Goal: Task Accomplishment & Management: Use online tool/utility

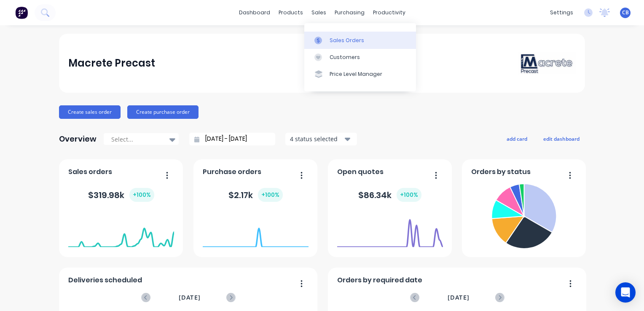
click at [344, 38] on div "Sales Orders" at bounding box center [346, 41] width 35 height 8
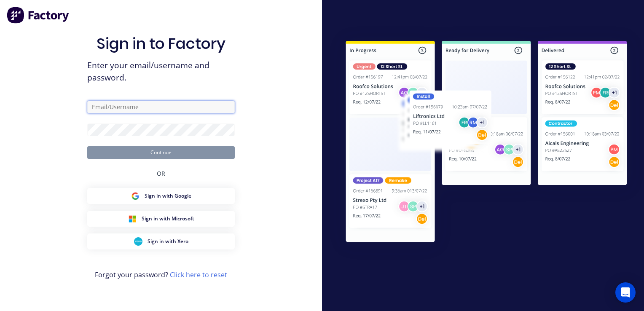
type input "charles@macrete.com.au"
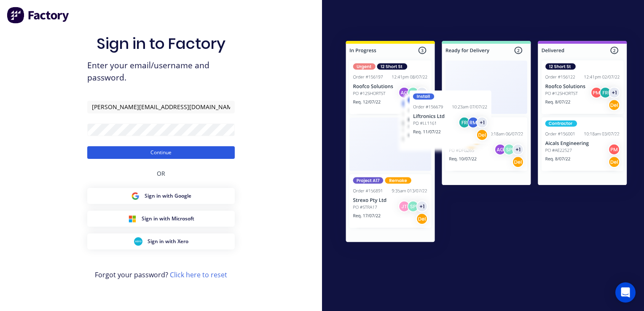
click at [139, 151] on button "Continue" at bounding box center [160, 152] width 147 height 13
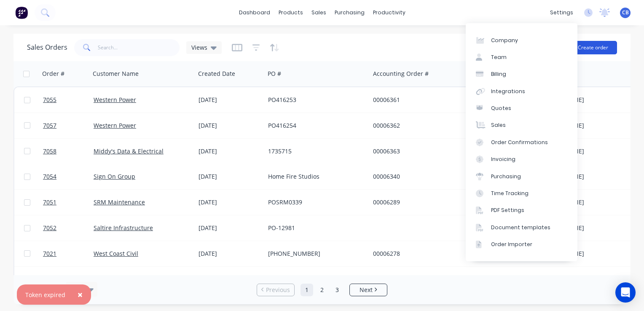
click at [587, 47] on button "Create order" at bounding box center [593, 47] width 48 height 13
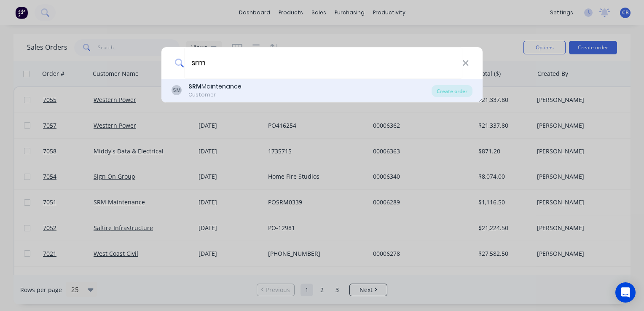
type input "srm"
click at [267, 89] on div "SM SRM Maintenance Customer" at bounding box center [301, 90] width 260 height 16
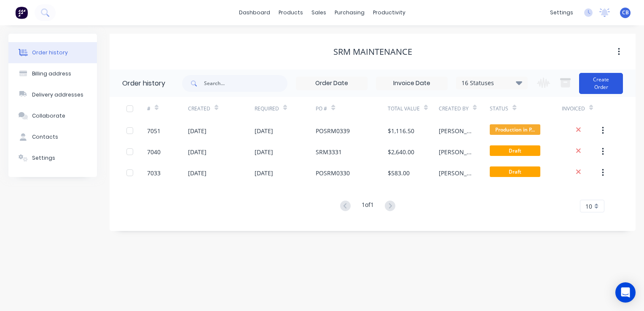
click at [605, 80] on button "Create Order" at bounding box center [601, 83] width 44 height 21
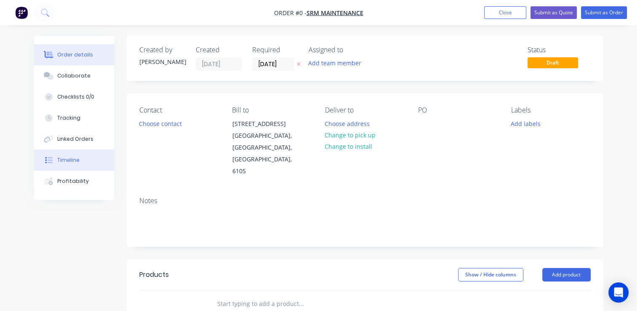
click at [71, 165] on button "Timeline" at bounding box center [74, 160] width 80 height 21
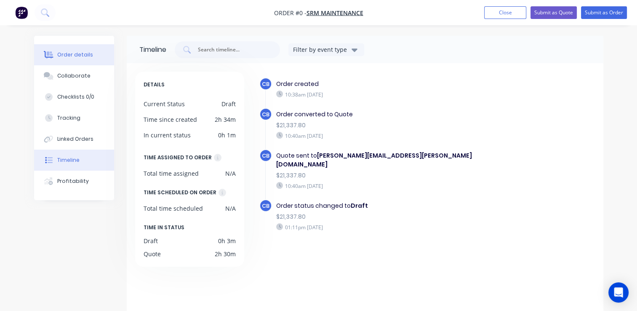
click at [80, 56] on div "Order details" at bounding box center [75, 55] width 36 height 8
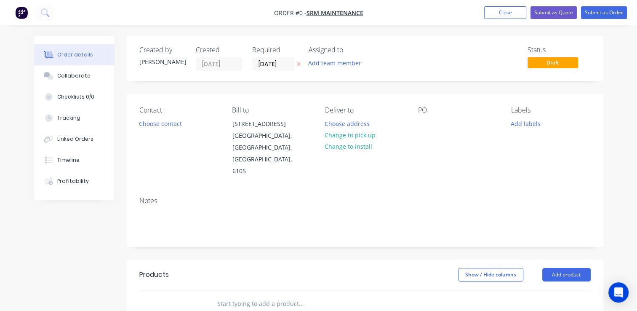
click at [422, 130] on div "PO" at bounding box center [458, 141] width 80 height 71
click at [427, 126] on div at bounding box center [424, 124] width 13 height 12
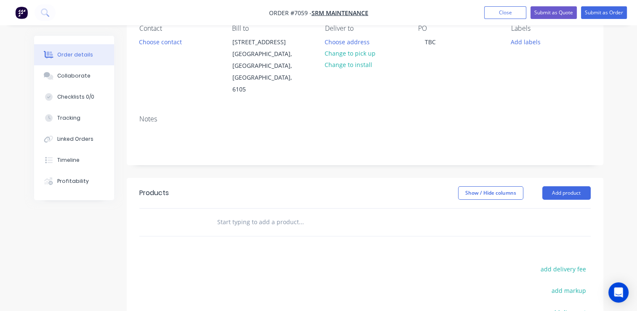
scroll to position [169, 0]
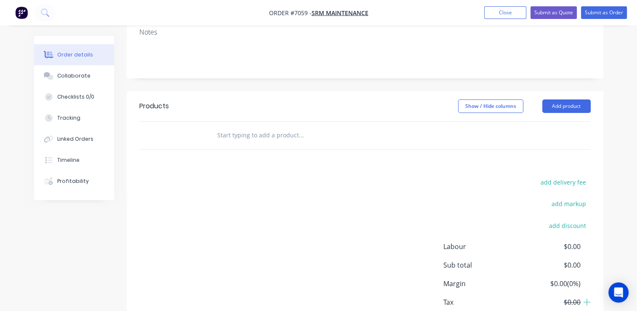
click at [310, 122] on div at bounding box center [358, 135] width 303 height 27
click at [312, 127] on input "text" at bounding box center [301, 135] width 169 height 17
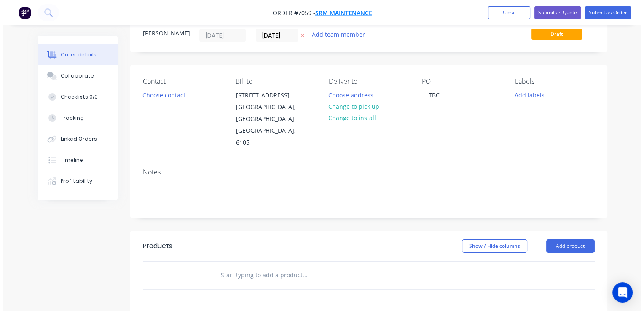
scroll to position [0, 0]
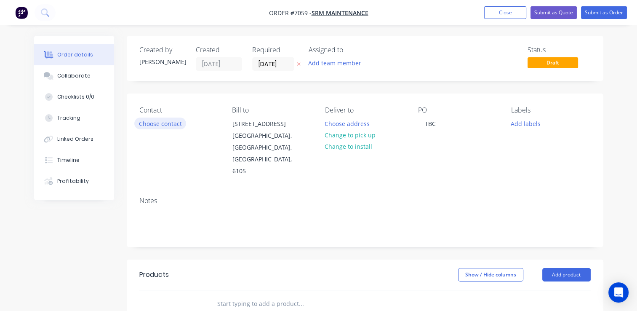
click at [157, 129] on button "Choose contact" at bounding box center [160, 123] width 52 height 11
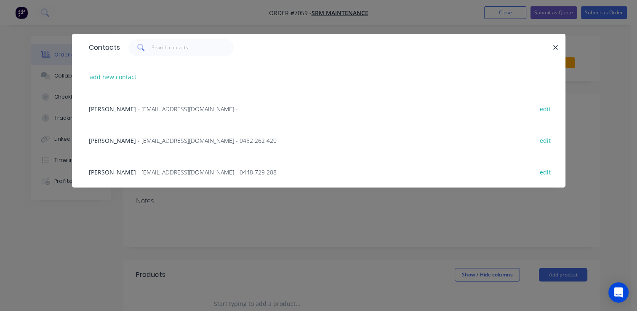
click at [153, 140] on span "- cian@srmmaintenance.com.au - 0452 262 420" at bounding box center [207, 141] width 139 height 8
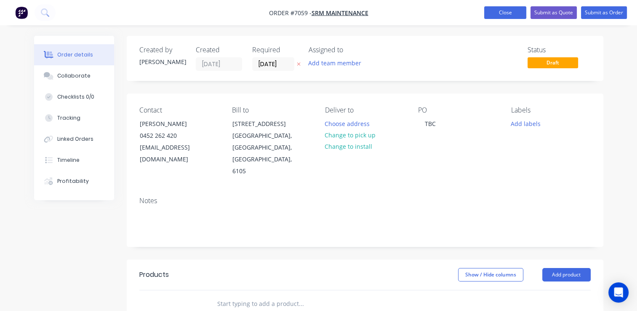
click at [503, 13] on button "Close" at bounding box center [506, 12] width 42 height 13
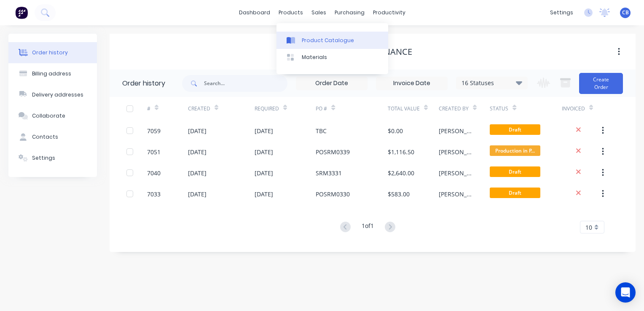
click at [324, 37] on div "Product Catalogue" at bounding box center [328, 41] width 52 height 8
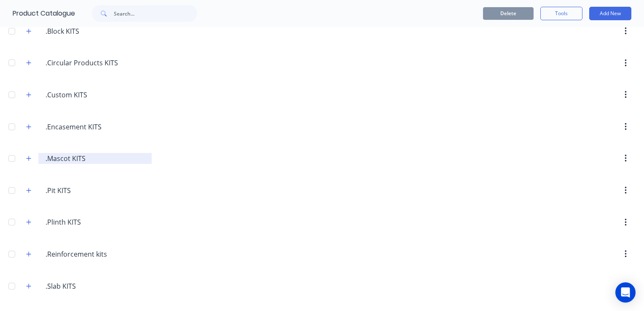
scroll to position [84, 0]
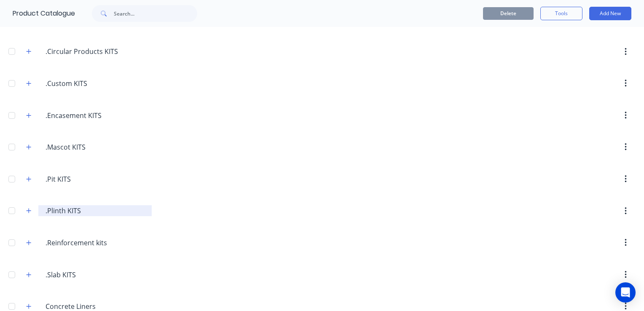
click at [64, 210] on input ".Plinth KITS" at bounding box center [96, 211] width 100 height 10
click at [29, 211] on icon "button" at bounding box center [28, 211] width 5 height 6
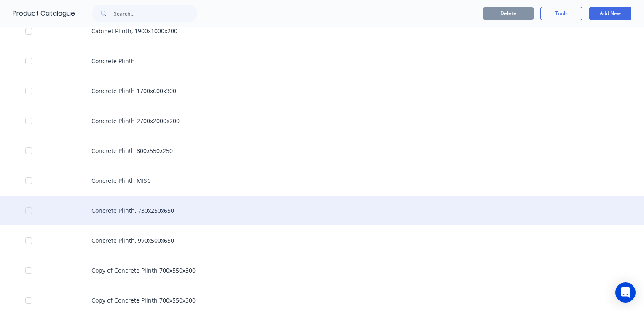
scroll to position [337, 0]
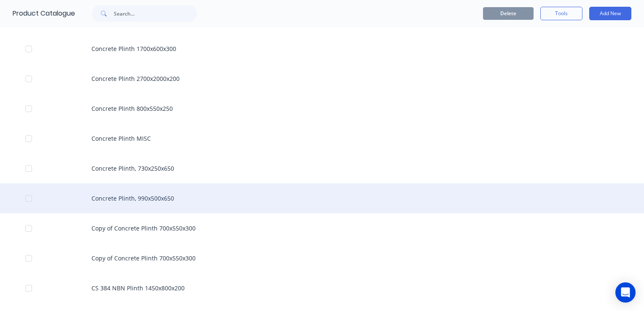
click at [183, 197] on div "Concrete Plinth, 990x500x650" at bounding box center [322, 198] width 644 height 30
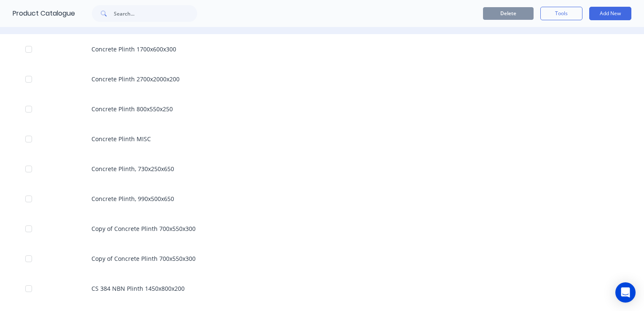
scroll to position [337, 0]
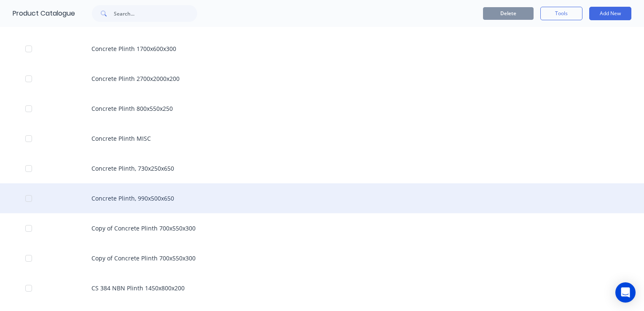
click at [130, 200] on div "Concrete Plinth, 990x500x650" at bounding box center [322, 198] width 644 height 30
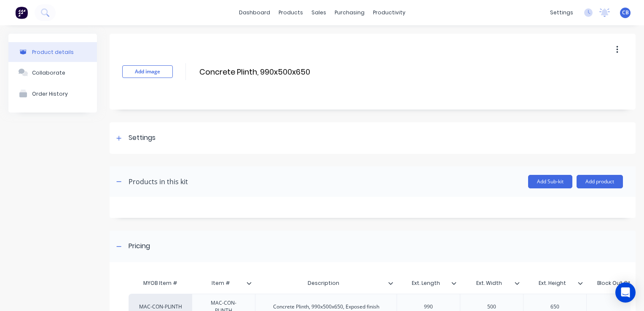
click at [616, 47] on icon "button" at bounding box center [617, 49] width 2 height 9
click at [577, 70] on span "Duplicate" at bounding box center [585, 71] width 63 height 9
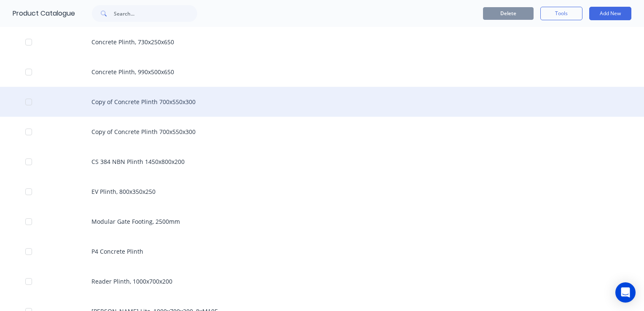
scroll to position [506, 0]
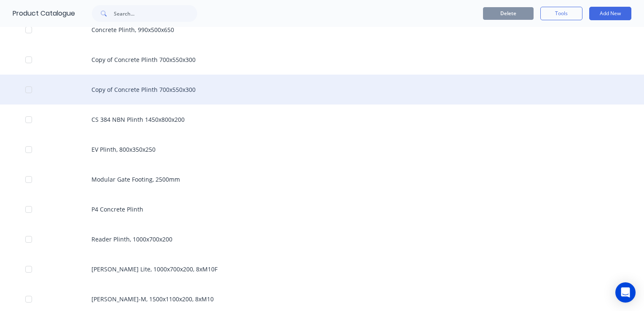
click at [185, 82] on div "Copy of Concrete Plinth 700x550x300" at bounding box center [322, 90] width 644 height 30
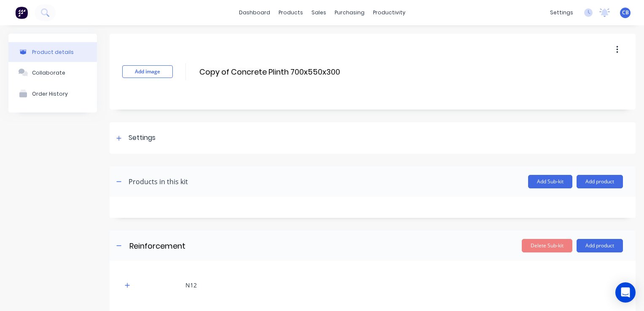
click at [50, 53] on div "Product details" at bounding box center [53, 52] width 42 height 6
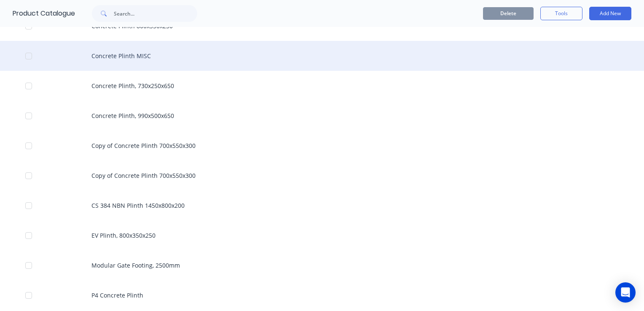
scroll to position [421, 0]
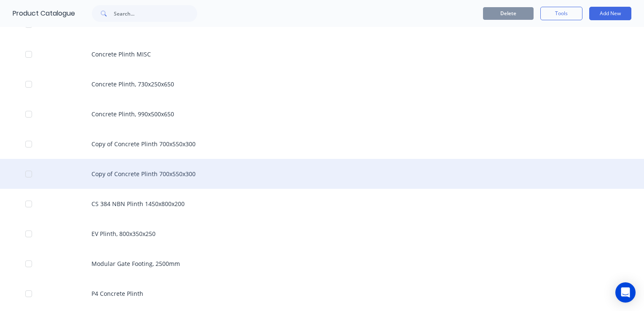
click at [137, 174] on div "Copy of Concrete Plinth 700x550x300" at bounding box center [322, 174] width 644 height 30
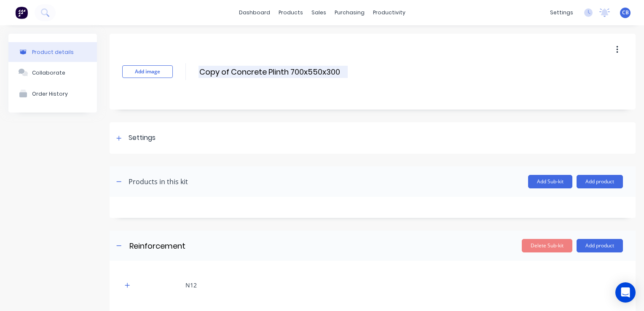
drag, startPoint x: 229, startPoint y: 73, endPoint x: 201, endPoint y: 73, distance: 27.8
click at [202, 73] on input "Copy of Concrete Plinth 700x550x300" at bounding box center [272, 72] width 149 height 12
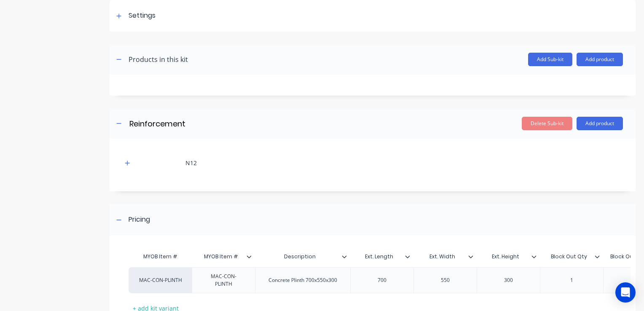
scroll to position [126, 0]
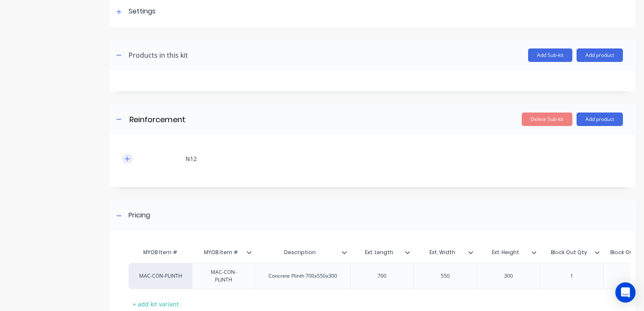
type input "Concrete Plinth, EMS, 1000x1000x150"
click at [128, 158] on icon "button" at bounding box center [127, 159] width 5 height 6
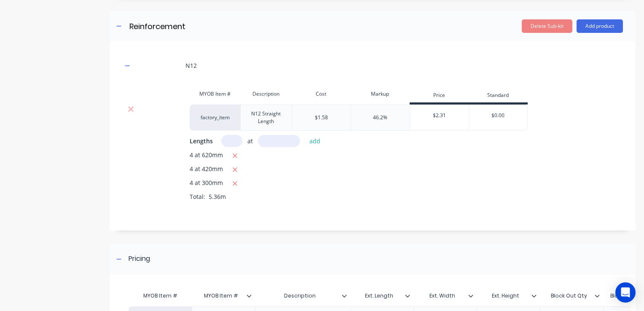
scroll to position [253, 0]
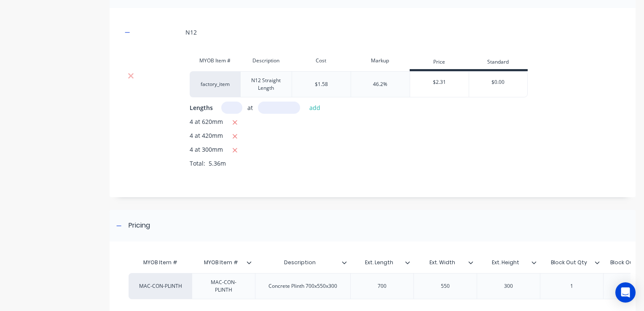
click at [236, 107] on input "text" at bounding box center [231, 108] width 21 height 12
type input "10"
type input "920"
click at [233, 122] on icon "button" at bounding box center [235, 122] width 5 height 5
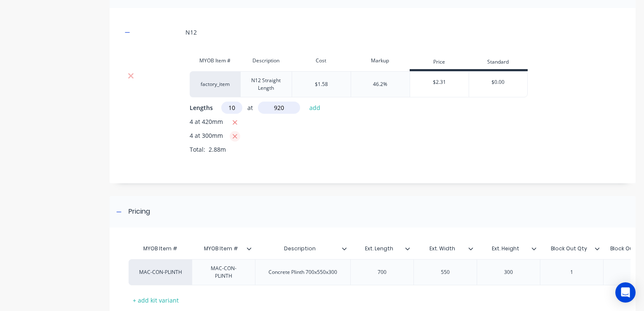
click at [236, 133] on icon "button" at bounding box center [234, 137] width 5 height 8
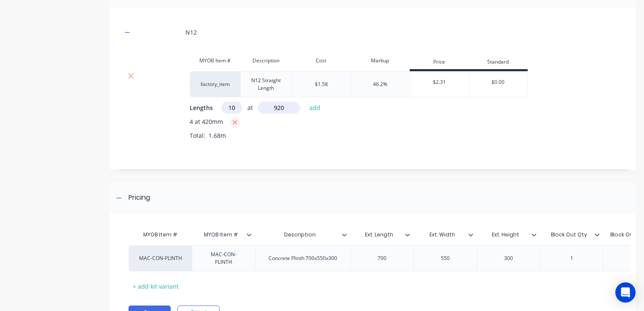
click at [235, 121] on icon "button" at bounding box center [235, 122] width 5 height 5
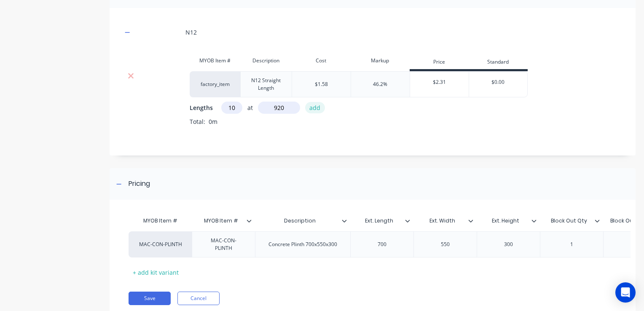
click at [318, 110] on button "add" at bounding box center [315, 107] width 20 height 11
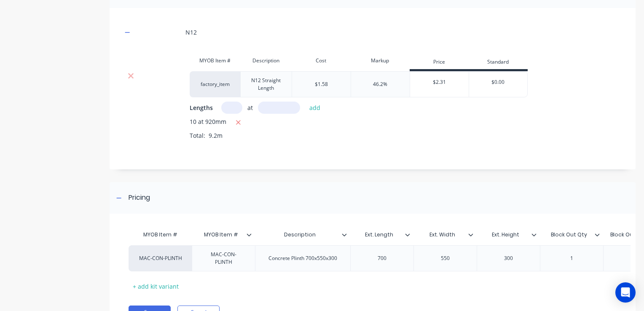
scroll to position [295, 0]
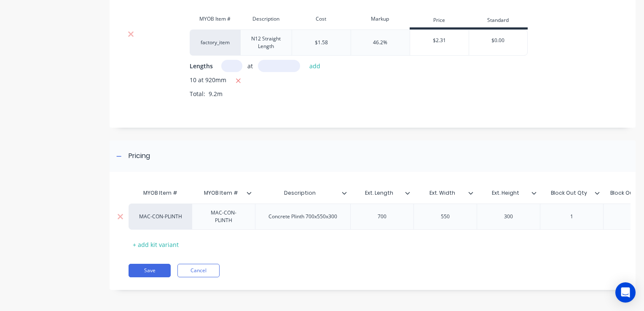
click at [350, 215] on div "700" at bounding box center [381, 216] width 63 height 26
drag, startPoint x: 342, startPoint y: 216, endPoint x: 318, endPoint y: 215, distance: 24.5
click at [342, 216] on div "Concrete Plinth 700x550x300" at bounding box center [303, 216] width 82 height 11
drag, startPoint x: 342, startPoint y: 215, endPoint x: 306, endPoint y: 213, distance: 35.9
click at [306, 213] on div "Concrete Plinth 700x550x300" at bounding box center [303, 216] width 82 height 11
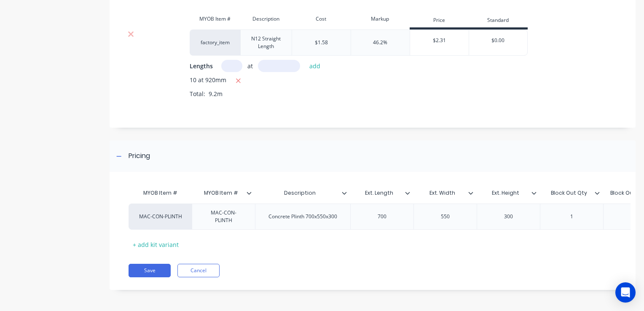
drag, startPoint x: 219, startPoint y: 191, endPoint x: 148, endPoint y: 186, distance: 71.4
type input "Item #"
drag, startPoint x: 317, startPoint y: 215, endPoint x: 337, endPoint y: 213, distance: 20.3
click at [318, 215] on div "Concrete Plinth 700x550x300" at bounding box center [303, 216] width 82 height 11
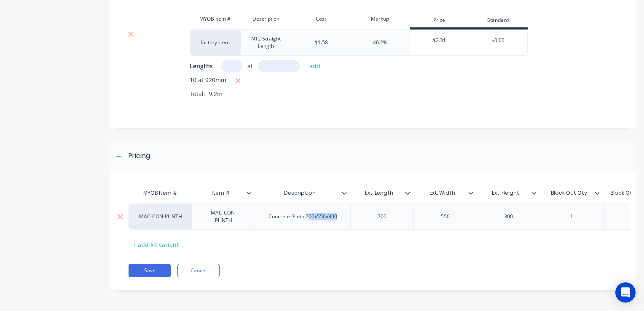
drag, startPoint x: 341, startPoint y: 213, endPoint x: 308, endPoint y: 213, distance: 32.4
click at [308, 213] on div "Concrete Plinth 700x550x300" at bounding box center [303, 216] width 82 height 11
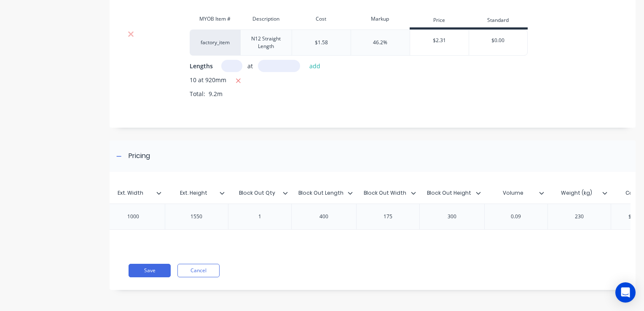
scroll to position [0, 337]
click at [378, 214] on div "175" at bounding box center [384, 216] width 42 height 11
drag, startPoint x: 378, startPoint y: 217, endPoint x: 425, endPoint y: 219, distance: 47.2
click at [421, 219] on div "MAC-CON-PLINTH MAC-CON-PLINTH Concrete Plinth, EMS, 1000x1000x150 1000 1000 155…" at bounding box center [341, 216] width 1101 height 26
type input "46.2025%"
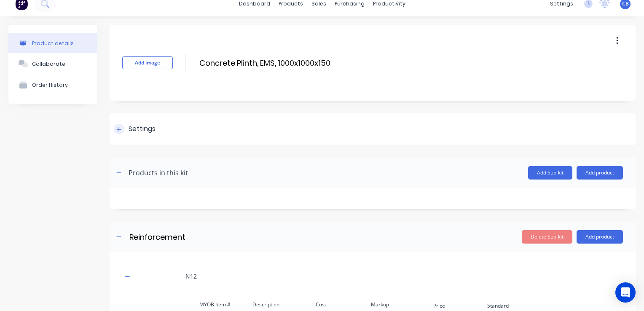
scroll to position [0, 0]
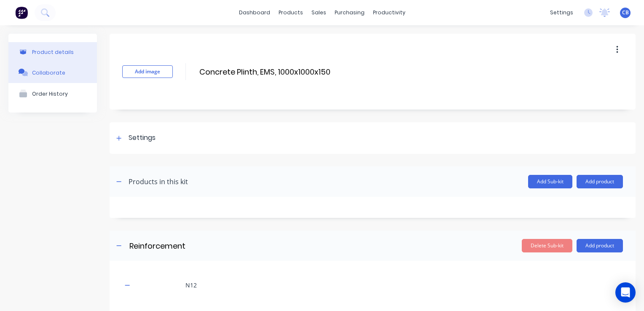
click at [51, 75] on div "Collaborate" at bounding box center [48, 73] width 33 height 6
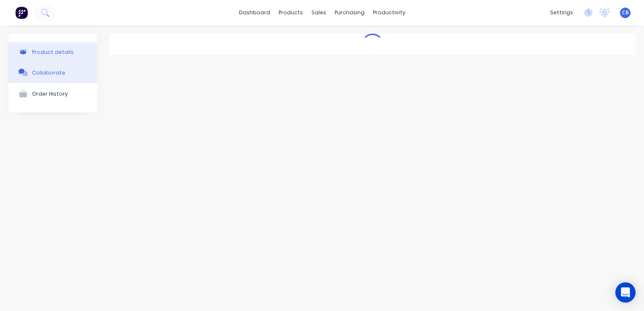
click at [65, 56] on button "Product details" at bounding box center [52, 52] width 88 height 20
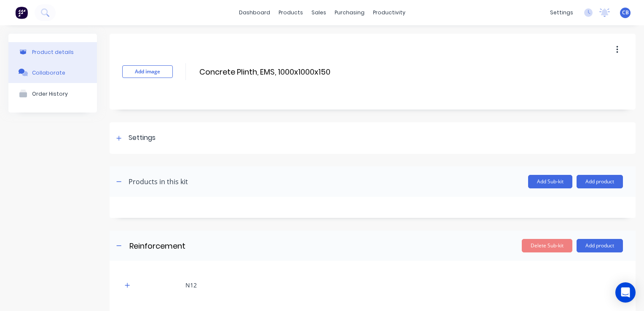
click at [55, 72] on div "Collaborate" at bounding box center [48, 73] width 33 height 6
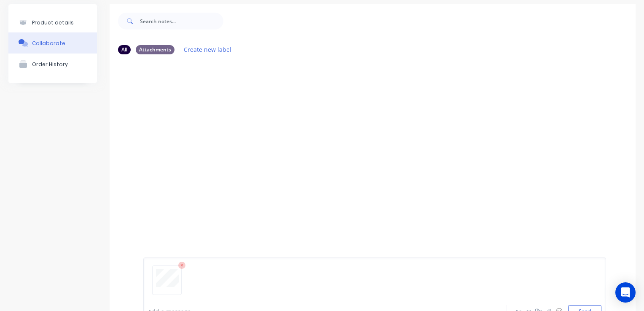
scroll to position [62, 0]
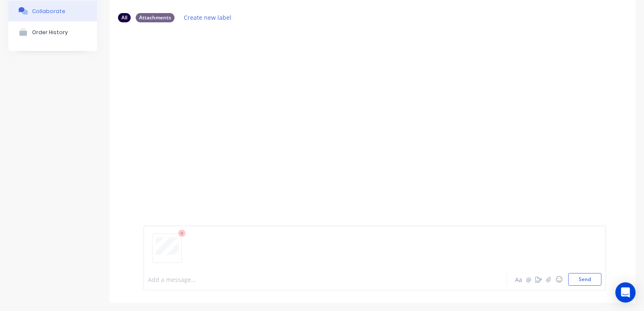
click at [201, 282] on div at bounding box center [318, 279] width 340 height 9
click at [573, 277] on button "Send" at bounding box center [584, 279] width 33 height 13
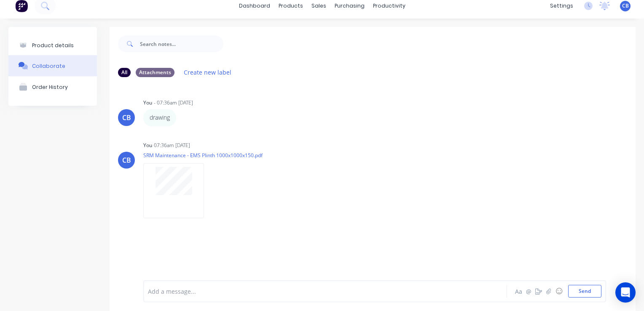
scroll to position [0, 0]
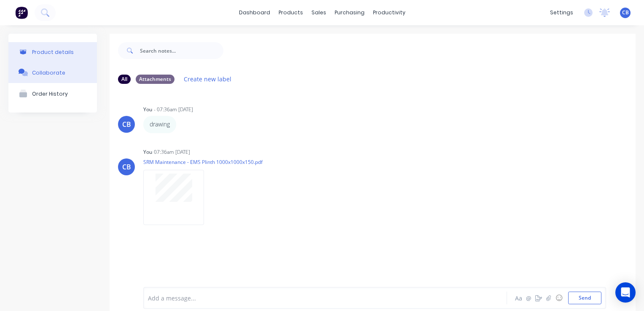
click at [62, 49] on div "Product details" at bounding box center [53, 52] width 42 height 6
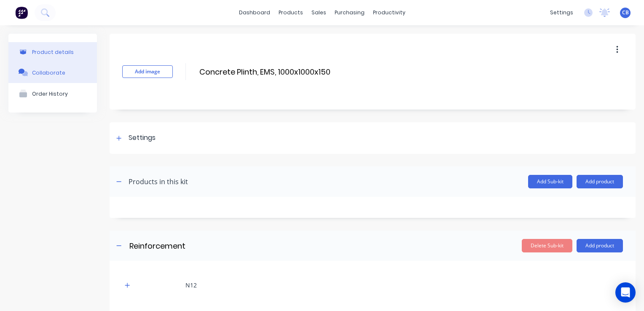
click at [42, 76] on button "Collaborate" at bounding box center [52, 72] width 88 height 21
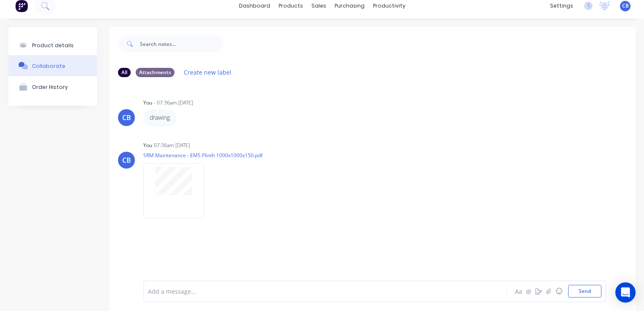
scroll to position [19, 0]
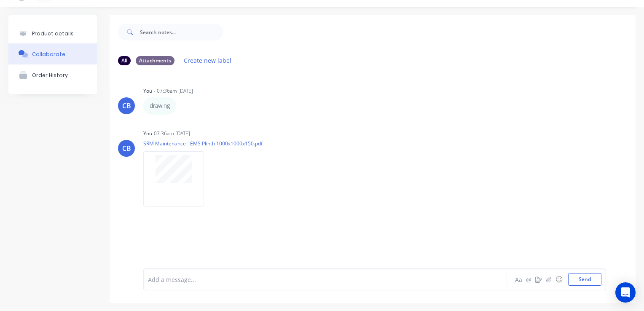
click at [171, 281] on div at bounding box center [318, 279] width 340 height 9
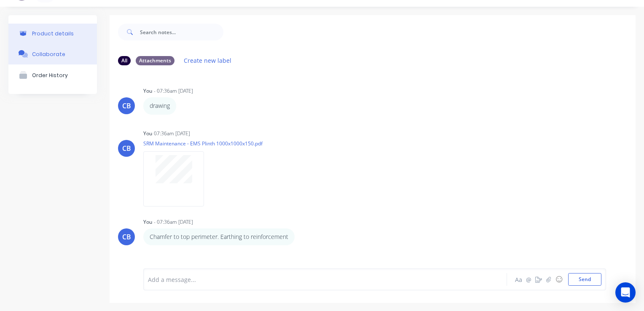
click at [51, 34] on div "Product details" at bounding box center [53, 33] width 42 height 6
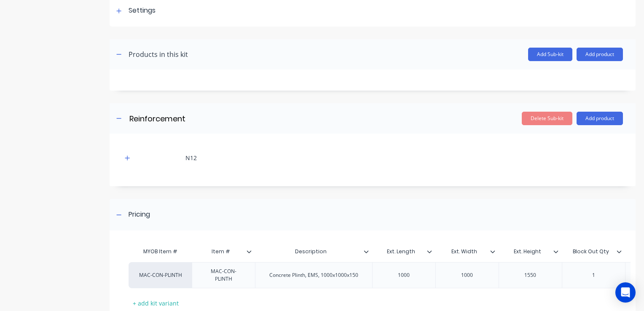
scroll to position [61, 0]
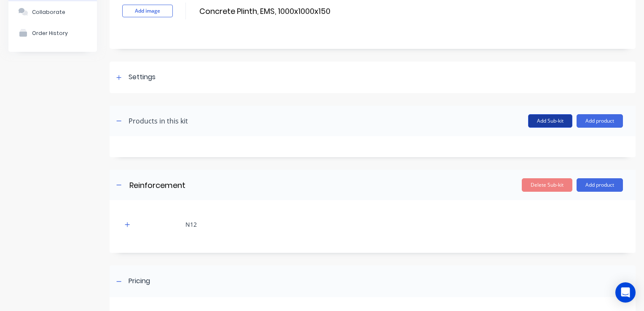
click at [548, 123] on button "Add Sub-kit" at bounding box center [550, 120] width 44 height 13
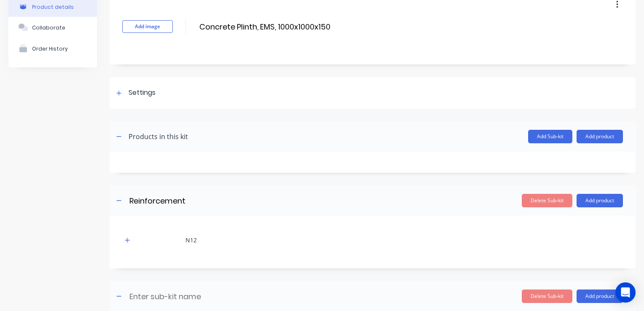
scroll to position [142, 0]
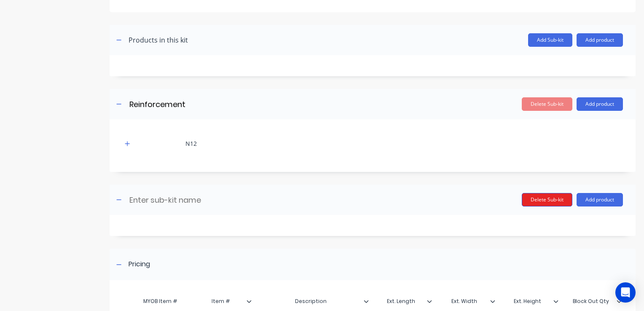
click at [542, 198] on button "Delete Sub-kit" at bounding box center [547, 199] width 51 height 13
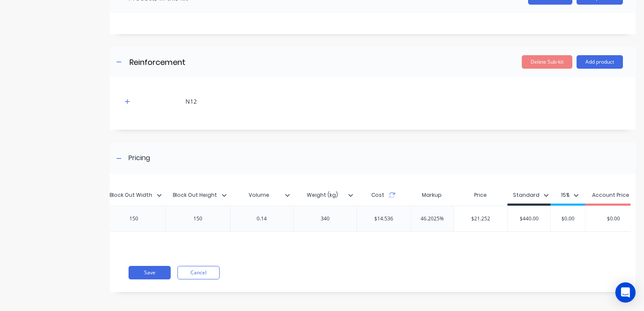
scroll to position [0, 589]
click at [369, 216] on div "$14.536" at bounding box center [382, 218] width 32 height 21
drag, startPoint x: 467, startPoint y: 218, endPoint x: 634, endPoint y: 236, distance: 167.4
click at [615, 238] on div "MYOB Item # Item # Description Ext. Length Ext. Width Ext. Height Block Out Qty…" at bounding box center [370, 217] width 521 height 71
type input "67-"
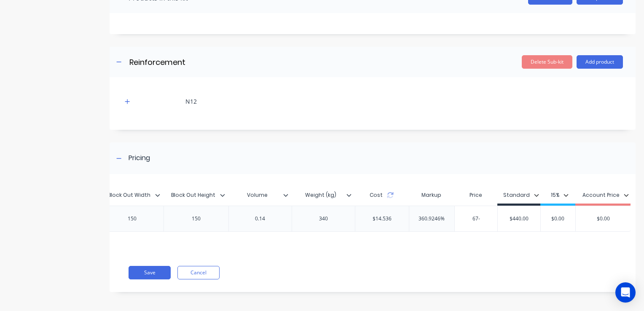
type input "$440.00"
type input "$670.00"
type input "670"
type input "$0.00"
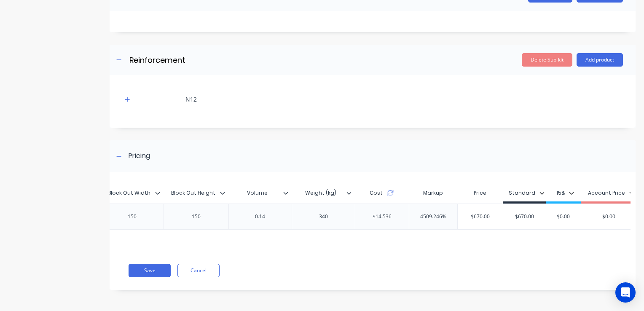
drag, startPoint x: 144, startPoint y: 272, endPoint x: 279, endPoint y: 202, distance: 152.8
click at [260, 202] on div "MYOB Item # Item # Description Ext. Length Ext. Width Ext. Height Block Out Qty…" at bounding box center [373, 235] width 526 height 110
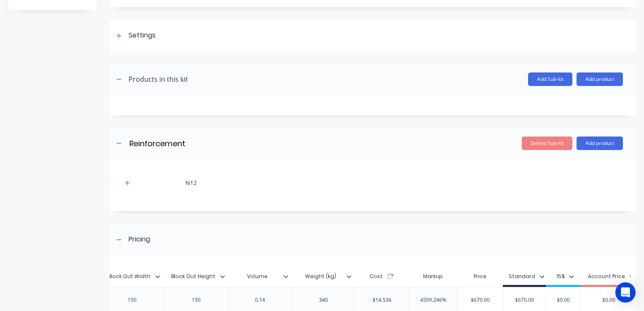
scroll to position [103, 0]
click at [123, 183] on button "button" at bounding box center [127, 182] width 11 height 11
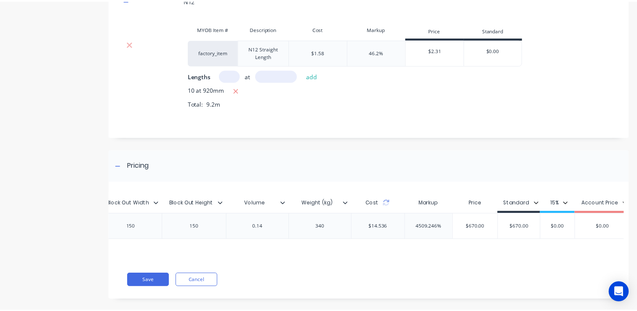
scroll to position [295, 0]
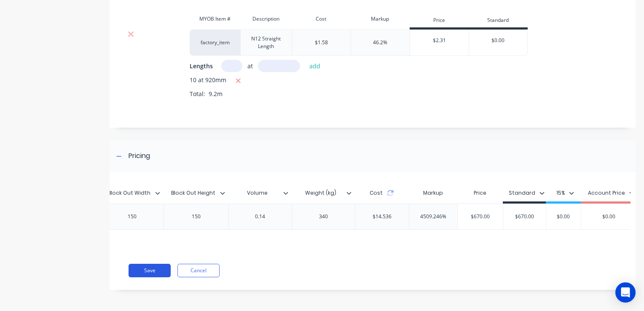
click at [150, 273] on button "Save" at bounding box center [150, 270] width 42 height 13
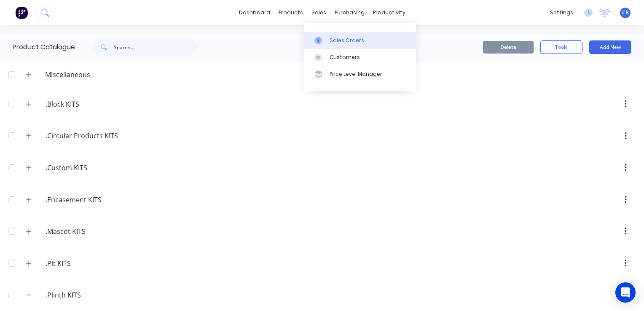
click at [334, 35] on link "Sales Orders" at bounding box center [360, 40] width 112 height 17
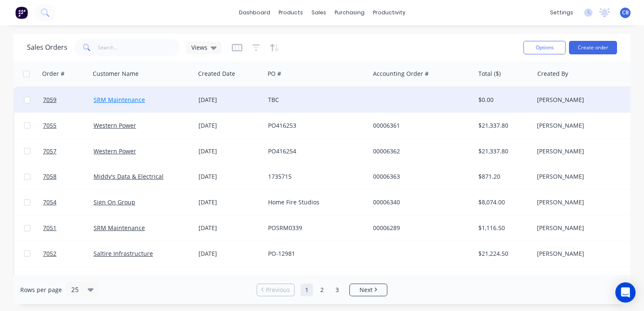
click at [134, 101] on link "SRM Maintenance" at bounding box center [119, 100] width 51 height 8
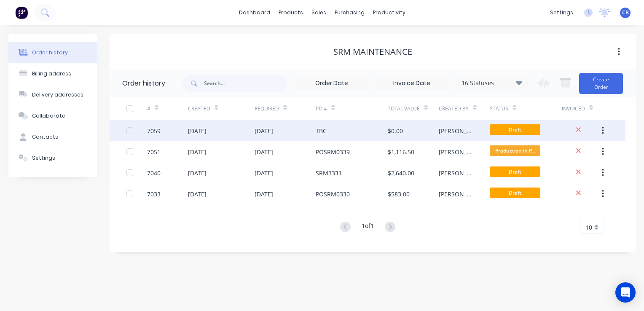
click at [369, 131] on div "TBC" at bounding box center [352, 130] width 72 height 21
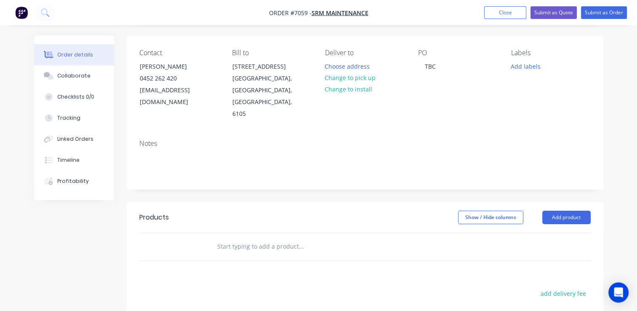
scroll to position [126, 0]
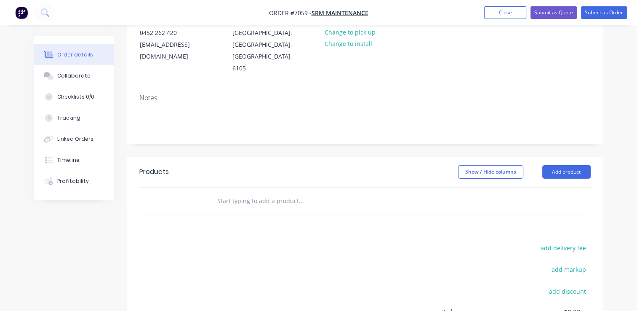
scroll to position [197, 0]
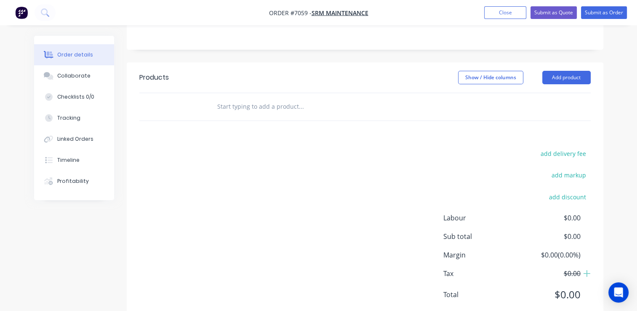
click at [265, 98] on input "text" at bounding box center [301, 106] width 169 height 17
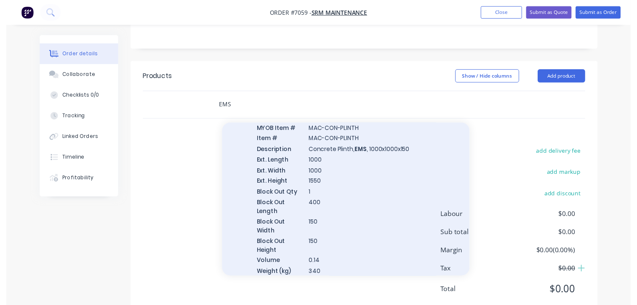
scroll to position [506, 0]
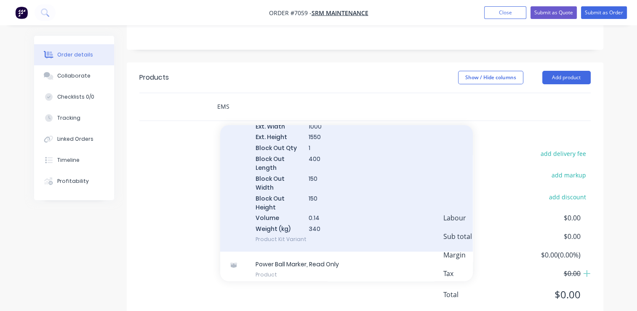
type input "EMS"
click at [351, 181] on div "Concrete Plinth, EMS , 1000x1000x150 MYOB Item # MAC-CON-PLINTH Item # MAC-CON-…" at bounding box center [346, 155] width 253 height 192
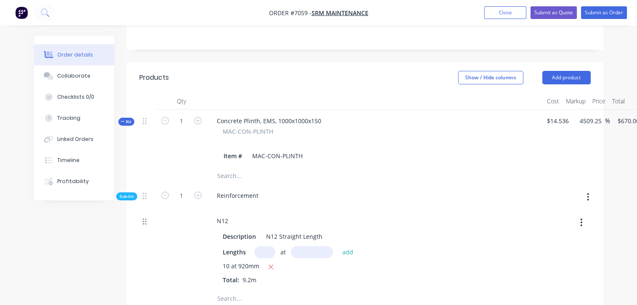
click at [143, 218] on icon at bounding box center [145, 221] width 4 height 6
click at [131, 193] on span "Sub-kit" at bounding box center [127, 196] width 14 height 6
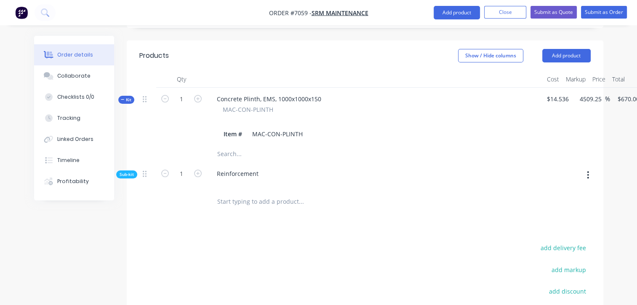
scroll to position [239, 0]
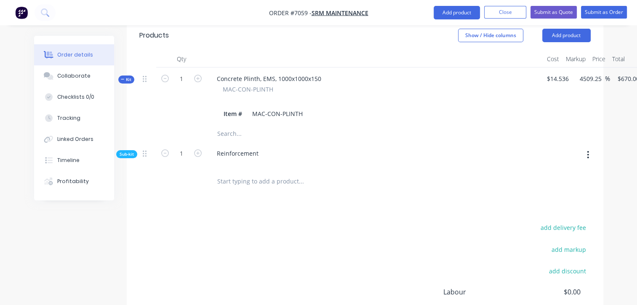
click at [243, 172] on input "text" at bounding box center [301, 180] width 169 height 17
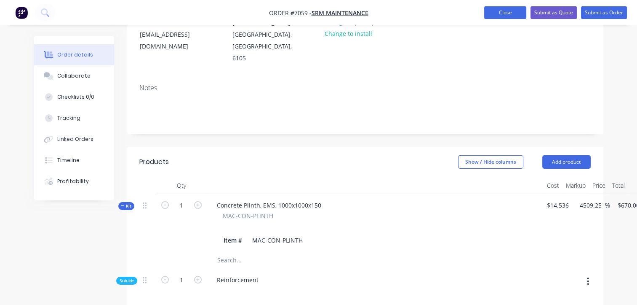
click at [502, 16] on button "Close" at bounding box center [506, 12] width 42 height 13
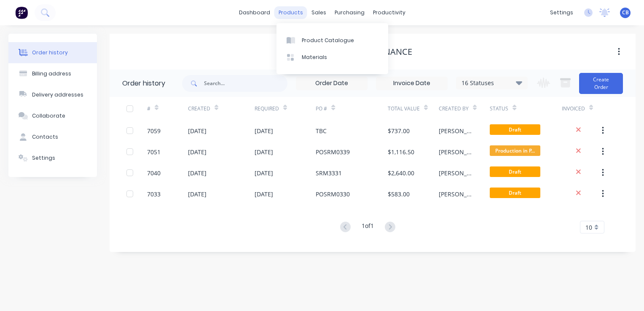
click at [290, 11] on div "products" at bounding box center [290, 12] width 33 height 13
click at [309, 41] on div "Product Catalogue" at bounding box center [328, 41] width 52 height 8
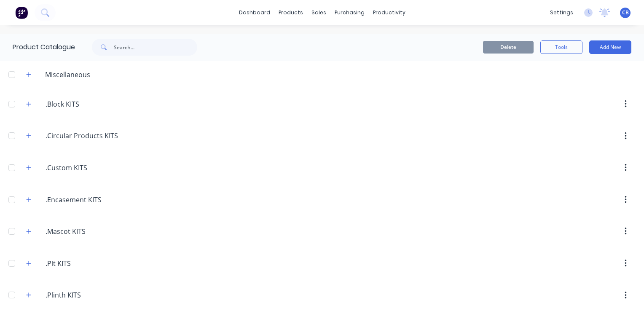
scroll to position [84, 0]
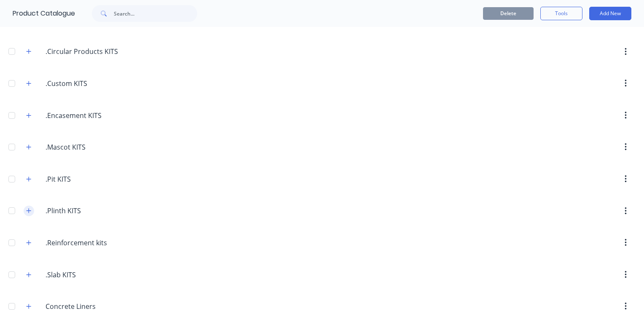
click at [27, 211] on icon "button" at bounding box center [28, 211] width 5 height 6
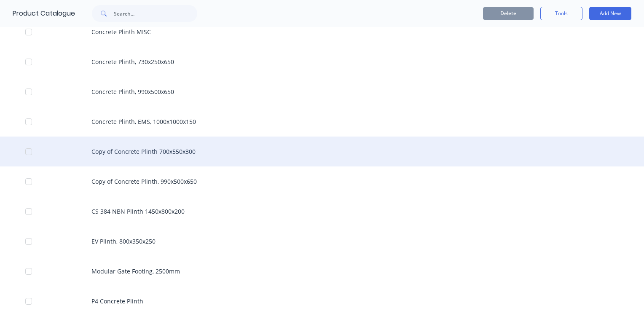
scroll to position [463, 0]
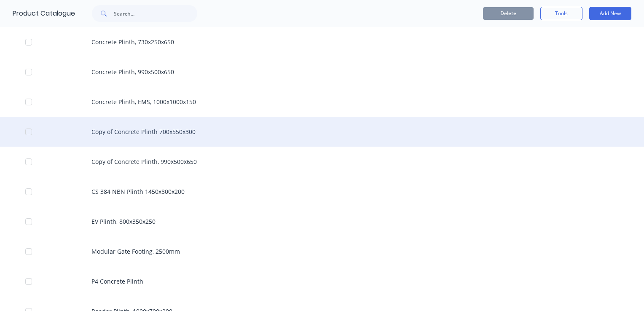
click at [187, 133] on div "Copy of Concrete Plinth 700x550x300" at bounding box center [322, 132] width 644 height 30
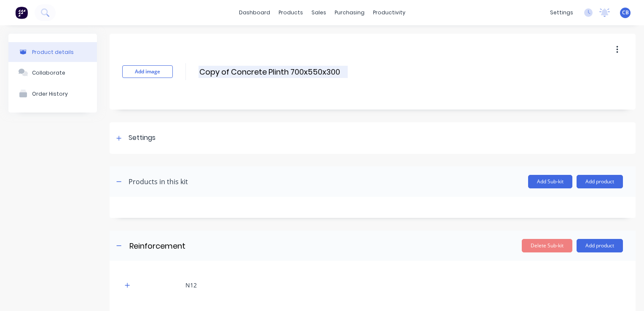
click at [241, 71] on input "Copy of Concrete Plinth 700x550x300" at bounding box center [272, 72] width 149 height 12
drag, startPoint x: 230, startPoint y: 71, endPoint x: 145, endPoint y: 73, distance: 85.6
click at [145, 73] on div "Add image Copy of Concrete Plinth 700x550x300 Copy of Concrete Plinth 700x550x3…" at bounding box center [373, 72] width 526 height 76
drag, startPoint x: 259, startPoint y: 68, endPoint x: 265, endPoint y: 75, distance: 9.2
click at [260, 68] on input "Concrete Plinth 700x550x300" at bounding box center [272, 72] width 149 height 12
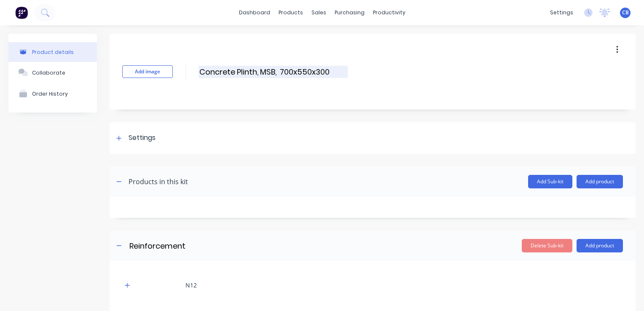
drag, startPoint x: 330, startPoint y: 71, endPoint x: 280, endPoint y: 70, distance: 50.2
click at [280, 70] on input "Concrete Plinth, MSB, 700x550x300" at bounding box center [272, 72] width 149 height 12
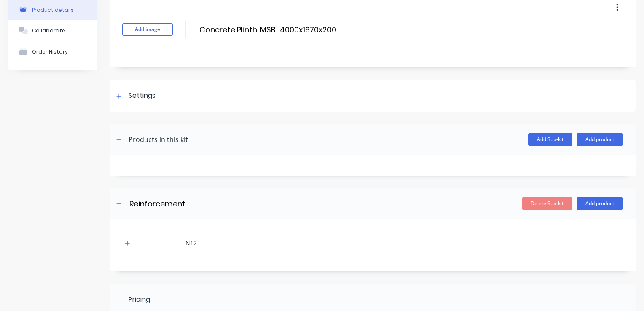
scroll to position [84, 0]
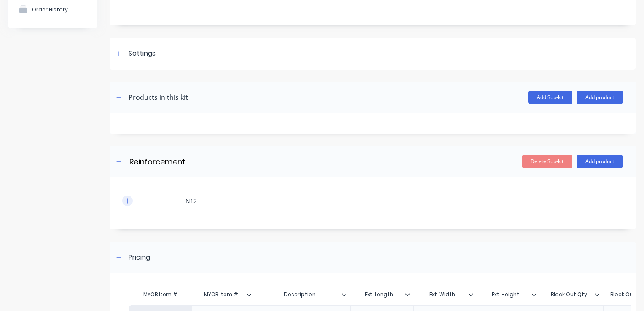
type input "Concrete Plinth, MSB, 4000x1670x200"
click at [131, 201] on button "button" at bounding box center [127, 200] width 11 height 11
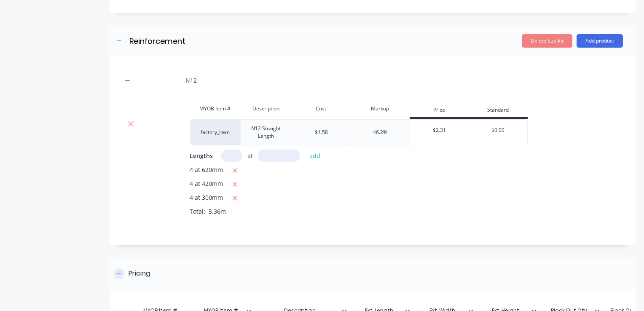
scroll to position [211, 0]
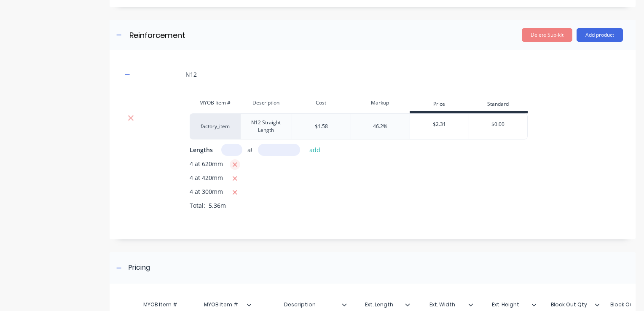
click at [233, 167] on icon "button" at bounding box center [234, 165] width 5 height 8
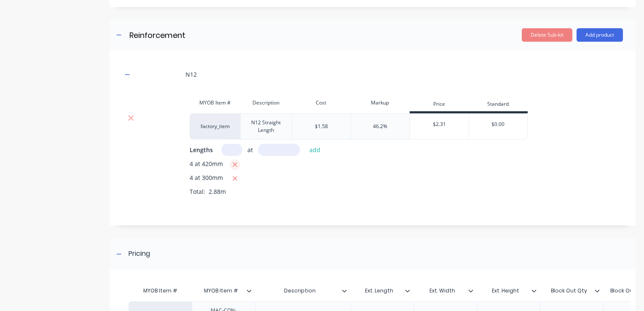
click at [233, 164] on icon "button" at bounding box center [234, 165] width 5 height 8
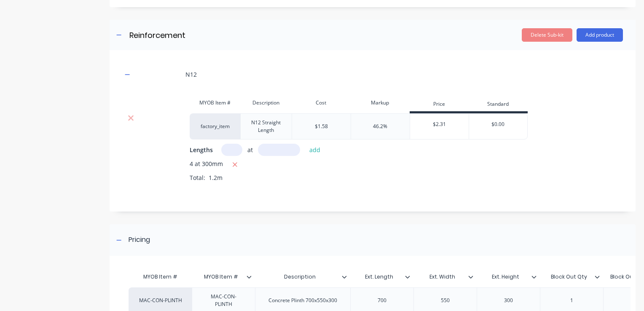
click at [235, 169] on div "4 at 300mm Total: 1.2m" at bounding box center [406, 176] width 433 height 35
click at [234, 164] on icon "button" at bounding box center [235, 164] width 5 height 5
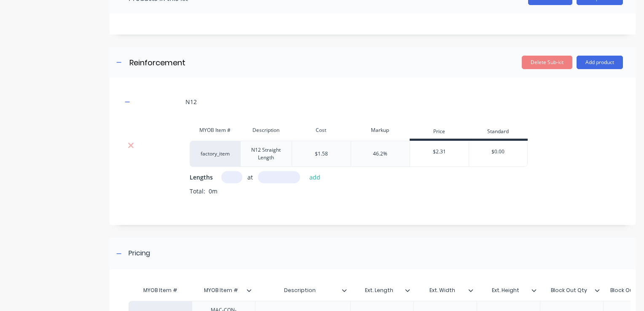
scroll to position [126, 0]
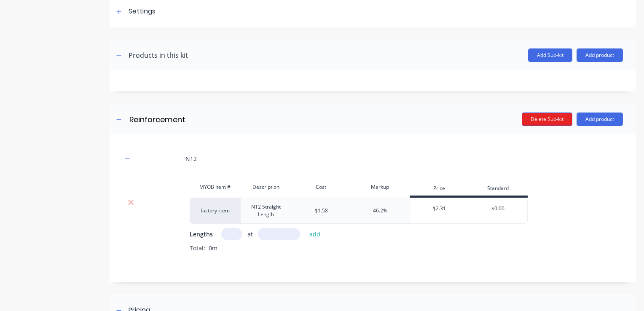
click at [530, 119] on button "Delete Sub-kit" at bounding box center [547, 118] width 51 height 13
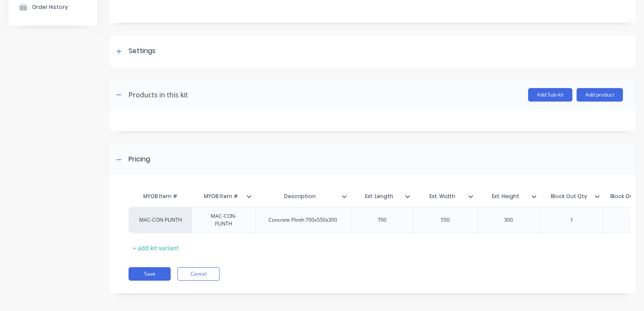
scroll to position [91, 0]
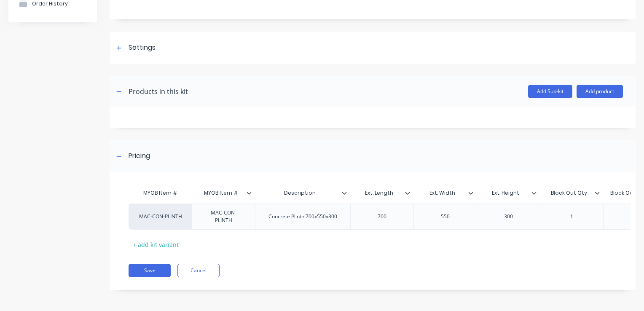
click at [225, 191] on input "MYOB Item #" at bounding box center [221, 193] width 58 height 8
drag, startPoint x: 220, startPoint y: 190, endPoint x: 184, endPoint y: 188, distance: 36.3
click at [189, 190] on div "MYOB Item # MYOB Item # MYOB Item # Description Ext. Length Ext. Width Ext. Hei…" at bounding box center [655, 194] width 1052 height 19
type input "Item #"
drag, startPoint x: 305, startPoint y: 214, endPoint x: 313, endPoint y: 214, distance: 8.0
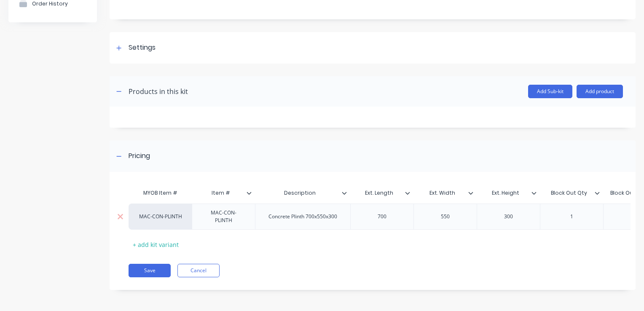
click at [305, 214] on div "Concrete Plinth 700x550x300" at bounding box center [303, 216] width 82 height 11
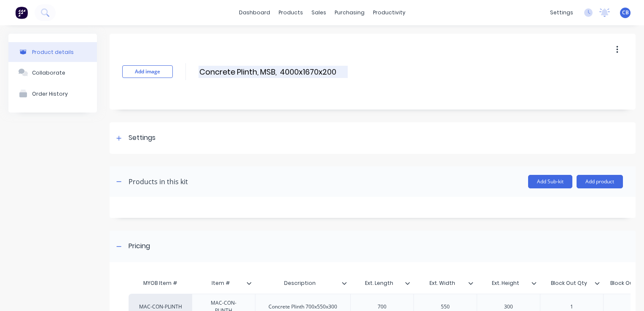
drag, startPoint x: 338, startPoint y: 68, endPoint x: 199, endPoint y: 73, distance: 139.1
click at [199, 73] on input "Concrete Plinth, MSB, 4000x1670x200" at bounding box center [272, 72] width 149 height 12
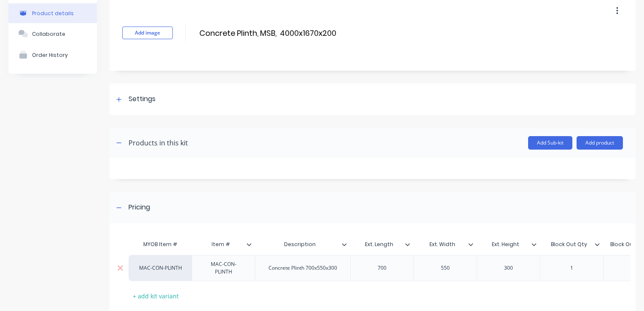
scroll to position [91, 0]
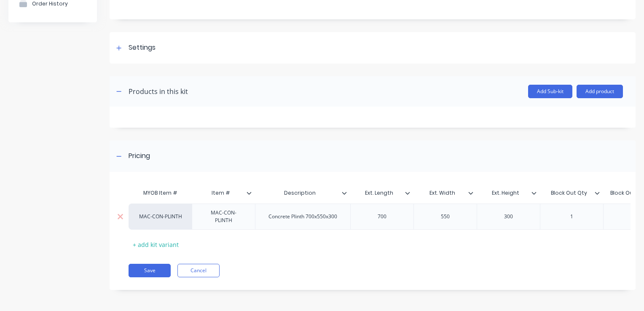
click at [302, 215] on div "Concrete Plinth 700x550x300" at bounding box center [303, 216] width 82 height 11
click at [337, 215] on div "Concrete Plinth 700x550x300" at bounding box center [303, 216] width 82 height 11
drag, startPoint x: 338, startPoint y: 215, endPoint x: 205, endPoint y: 208, distance: 133.3
click at [206, 208] on div "MAC-CON-PLINTH MAC-CON-PLINTH Concrete Plinth 700x550x300 700 550 300 1 400 175…" at bounding box center [655, 216] width 1052 height 26
paste div
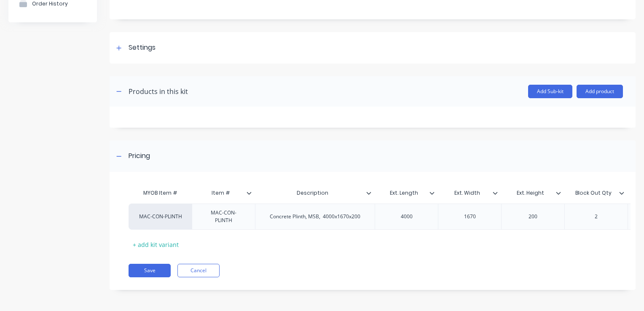
scroll to position [0, 289]
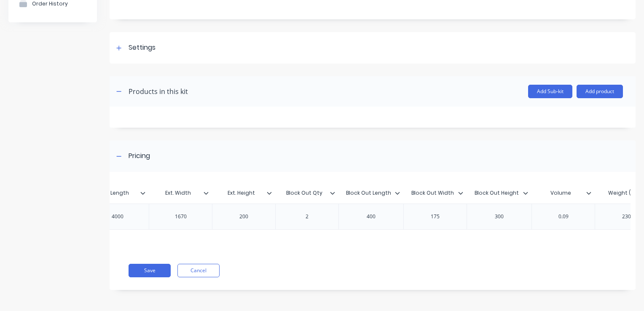
click at [360, 216] on div "400" at bounding box center [371, 216] width 42 height 11
drag, startPoint x: 353, startPoint y: 214, endPoint x: 458, endPoint y: 213, distance: 104.9
click at [451, 217] on div "MAC-CON-PLINTH MAC-CON-PLINTH Concrete Plinth, MSB, 4000x1670x200 4000 1670 200…" at bounding box center [377, 216] width 1076 height 26
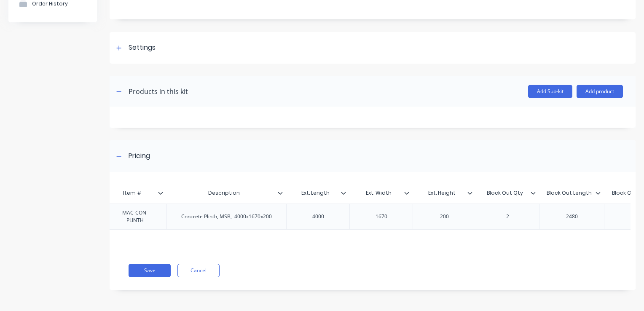
scroll to position [0, 111]
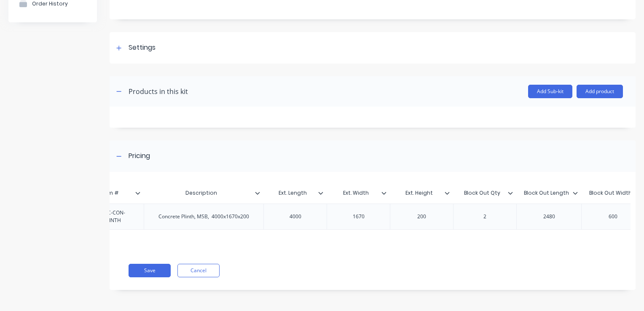
drag, startPoint x: 376, startPoint y: 215, endPoint x: 447, endPoint y: 231, distance: 73.4
click at [447, 231] on div "MYOB Item # Item # Description Ext. Length Ext. Width Ext. Height Block Out Qty…" at bounding box center [258, 218] width 483 height 67
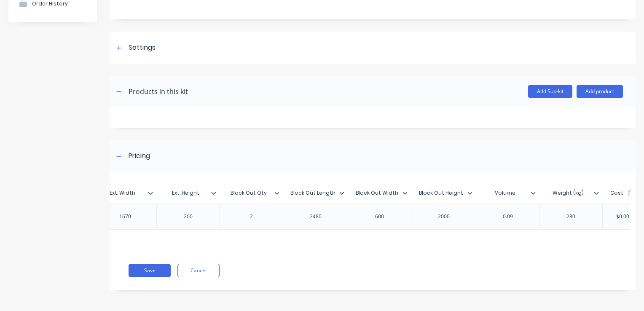
scroll to position [0, 353]
type input "Block Out Width"
drag, startPoint x: 367, startPoint y: 191, endPoint x: 386, endPoint y: 205, distance: 23.9
click at [386, 205] on div "600" at bounding box center [370, 216] width 63 height 26
click at [332, 191] on icon at bounding box center [332, 192] width 5 height 5
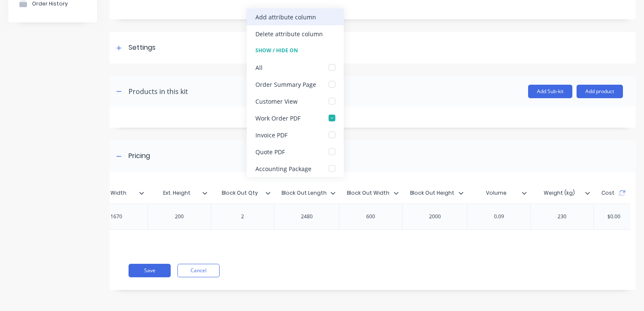
click at [319, 19] on div "Add attribute column" at bounding box center [295, 16] width 97 height 17
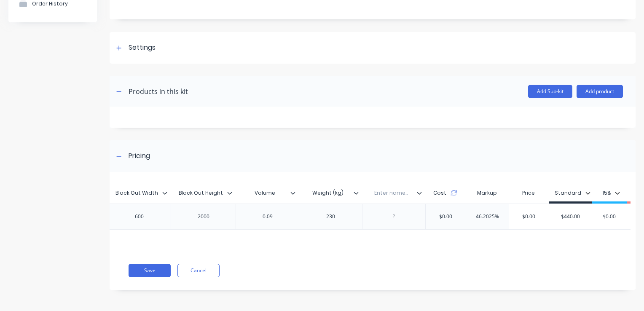
scroll to position [0, 595]
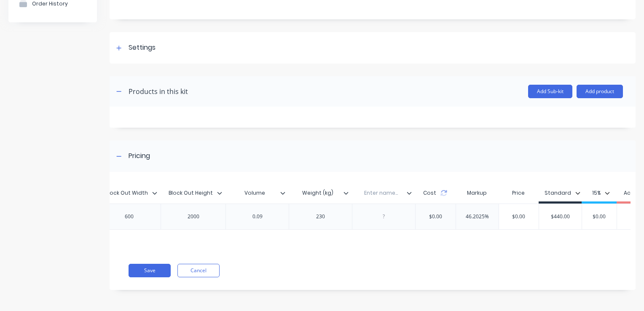
click at [382, 193] on input "text" at bounding box center [381, 193] width 58 height 8
drag, startPoint x: 398, startPoint y: 193, endPoint x: 346, endPoint y: 185, distance: 52.4
click at [346, 185] on div "MYOB Item # Item # Description Ext. Length Ext. Width Ext. Height Block Out Qty…" at bounding box center [103, 194] width 1139 height 19
click at [371, 195] on input "text" at bounding box center [381, 193] width 58 height 8
drag, startPoint x: 368, startPoint y: 191, endPoint x: 431, endPoint y: 188, distance: 62.9
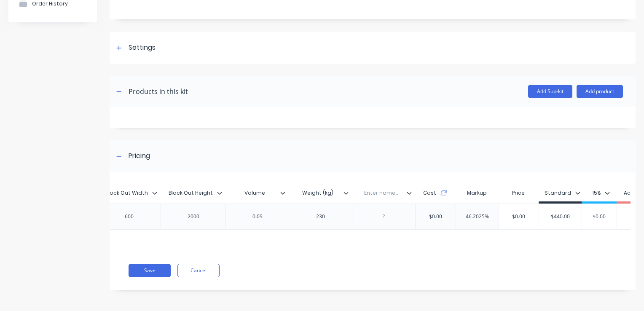
click at [431, 188] on div "MYOB Item # Item # Description Ext. Length Ext. Width Ext. Height Block Out Qty…" at bounding box center [103, 194] width 1139 height 19
type input "Block Out Length"
drag, startPoint x: 379, startPoint y: 206, endPoint x: 383, endPoint y: 212, distance: 6.1
click at [380, 206] on div at bounding box center [383, 216] width 63 height 26
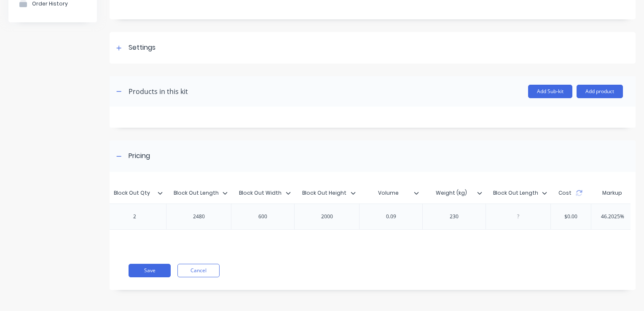
scroll to position [0, 460]
type input "Block Out Width"
drag, startPoint x: 270, startPoint y: 194, endPoint x: 250, endPoint y: 187, distance: 20.9
click at [250, 187] on div "Block Out Width Block Out Width" at bounding box center [262, 192] width 58 height 21
click at [287, 190] on input "Block Out Width" at bounding box center [262, 193] width 58 height 8
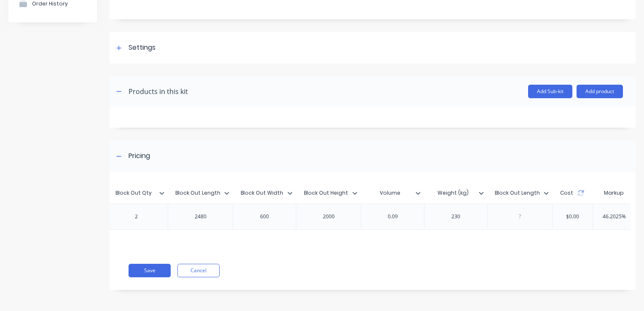
click at [290, 192] on icon at bounding box center [290, 193] width 5 height 3
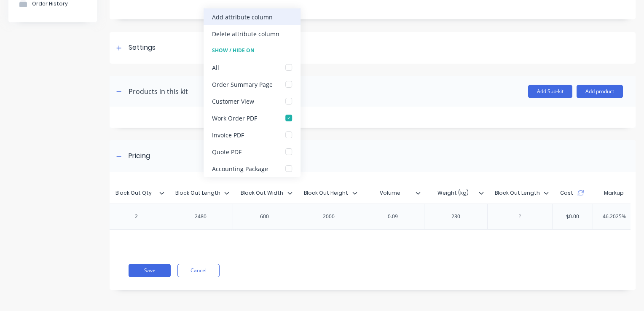
click at [260, 19] on div "Add attribute column" at bounding box center [242, 17] width 61 height 9
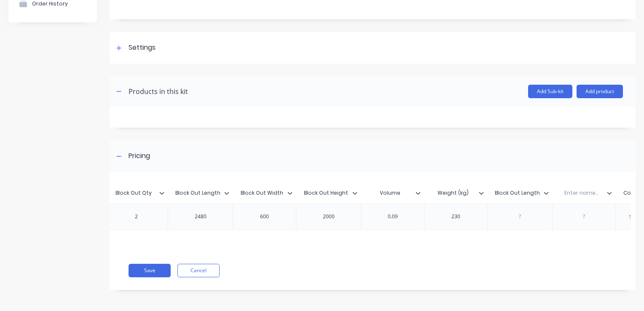
type input "Block Out Height"
click at [336, 193] on input "Block Out Height" at bounding box center [326, 193] width 60 height 8
click at [356, 192] on icon at bounding box center [355, 193] width 5 height 3
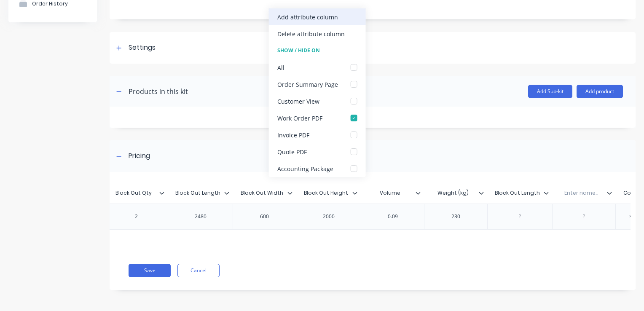
click at [323, 19] on div "Add attribute column" at bounding box center [307, 17] width 61 height 9
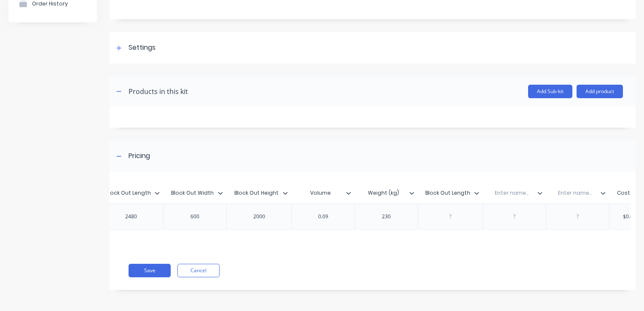
scroll to position [0, 509]
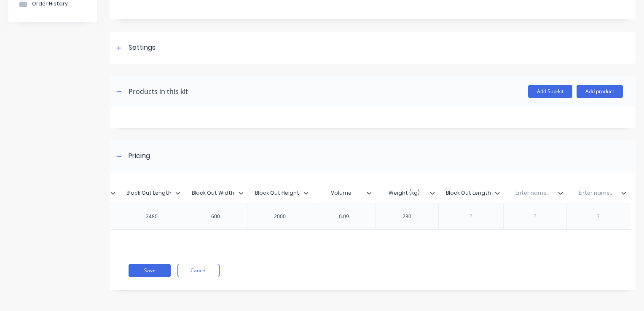
type input "Weight (kg)"
drag, startPoint x: 406, startPoint y: 194, endPoint x: 434, endPoint y: 196, distance: 27.9
click at [373, 197] on div "MYOB Item # Item # Description Ext. Length Ext. Width Ext. Height Block Out Qty…" at bounding box center [253, 194] width 1267 height 19
drag, startPoint x: 434, startPoint y: 201, endPoint x: 494, endPoint y: 204, distance: 59.9
click at [493, 205] on div "MYOB Item # Item # Description Ext. Length Ext. Width Ext. Height Block Out Qty…" at bounding box center [370, 215] width 521 height 71
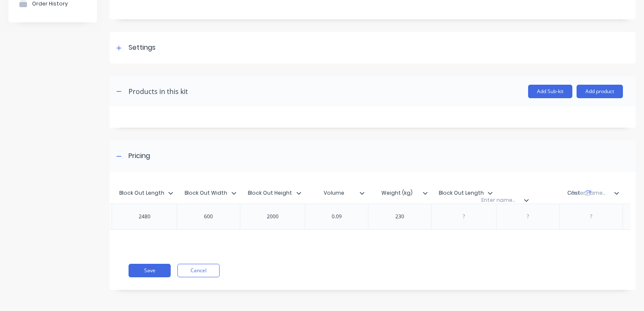
scroll to position [0, 517]
drag, startPoint x: 562, startPoint y: 196, endPoint x: 472, endPoint y: 202, distance: 89.9
click at [472, 202] on div "MYOB Item # Item # Description Ext. Length Ext. Width Ext. Height Block Out Qty…" at bounding box center [370, 215] width 521 height 71
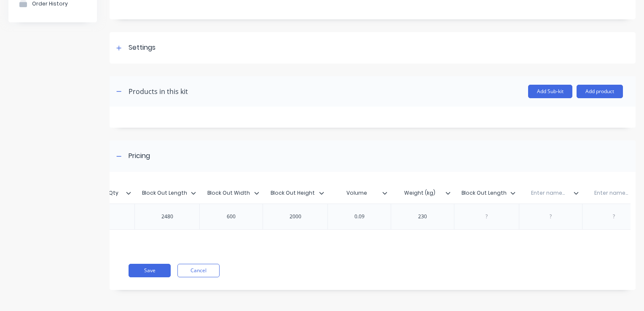
scroll to position [0, 406]
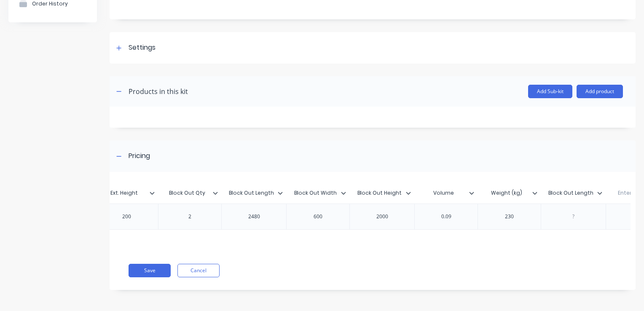
click at [394, 217] on div "2000" at bounding box center [382, 216] width 42 height 11
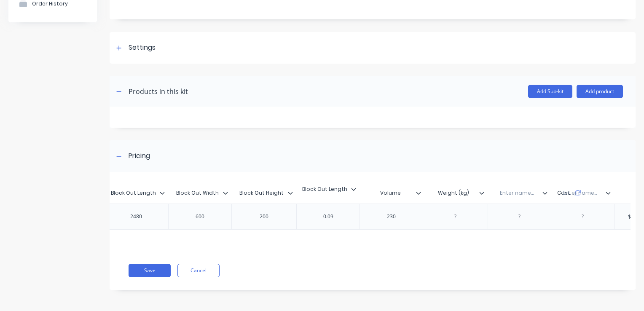
drag, startPoint x: 482, startPoint y: 198, endPoint x: 352, endPoint y: 198, distance: 130.2
click at [352, 198] on div "MYOB Item # Item # Description Ext. Length Ext. Width Ext. Height Block Out Qty…" at bounding box center [237, 194] width 1267 height 19
click at [470, 198] on div "Block Out Length" at bounding box center [453, 192] width 60 height 21
type input "Block Out Length"
drag, startPoint x: 452, startPoint y: 199, endPoint x: 315, endPoint y: 203, distance: 136.6
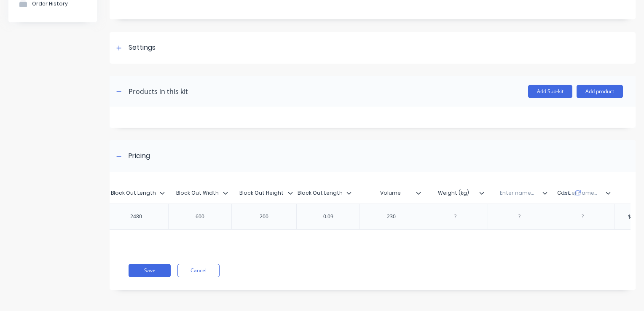
click at [315, 203] on div "MYOB Item # Item # Description Ext. Length Ext. Width Ext. Height Block Out Qty…" at bounding box center [370, 215] width 521 height 71
click at [520, 195] on div "Enter name..." at bounding box center [516, 192] width 58 height 21
type input "Block Out Width"
click at [582, 198] on div "Enter name..." at bounding box center [580, 192] width 58 height 21
type input "Block Out Height"
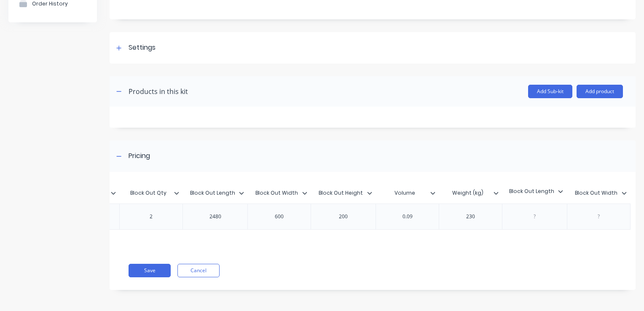
scroll to position [0, 447]
drag, startPoint x: 554, startPoint y: 199, endPoint x: 412, endPoint y: 199, distance: 142.0
click at [412, 199] on div "MYOB Item # Item # Description Ext. Length Ext. Width Ext. Height Block Out Qty…" at bounding box center [315, 194] width 1267 height 19
drag, startPoint x: 598, startPoint y: 200, endPoint x: 400, endPoint y: 198, distance: 198.0
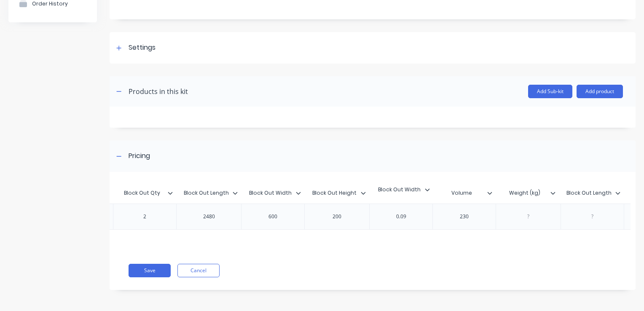
click at [400, 198] on div "MYOB Item # Item # Description Ext. Length Ext. Width Ext. Height Block Out Qty…" at bounding box center [310, 194] width 1267 height 19
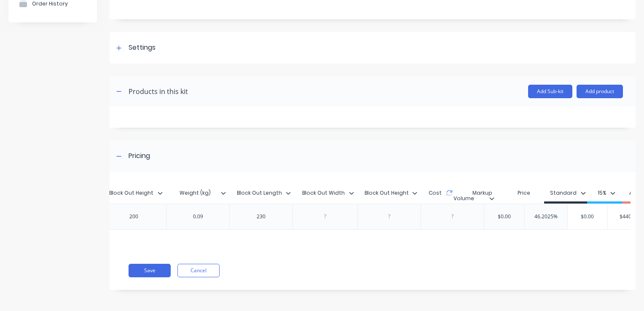
scroll to position [0, 656]
drag, startPoint x: 394, startPoint y: 200, endPoint x: 390, endPoint y: 203, distance: 5.5
click at [390, 203] on div "MYOB Item # Item # Description Ext. Length Ext. Width Ext. Height Block Out Qty…" at bounding box center [370, 215] width 521 height 71
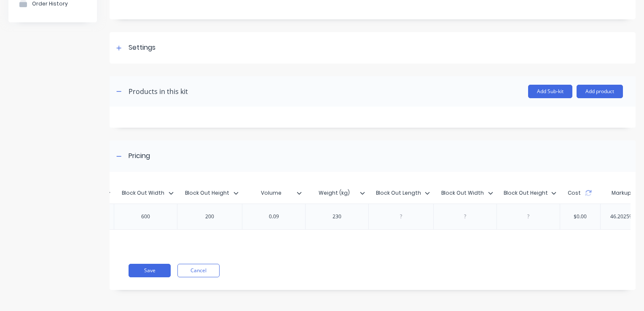
scroll to position [0, 557]
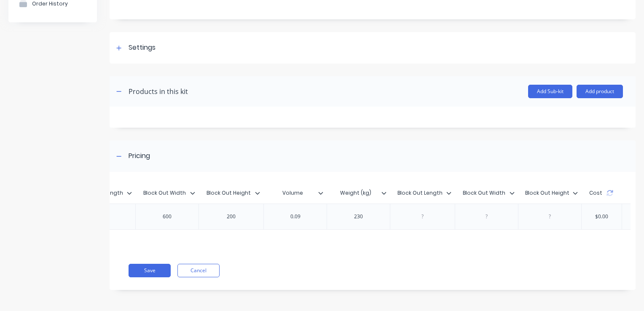
click at [415, 217] on div at bounding box center [423, 216] width 42 height 11
click at [368, 213] on div "230" at bounding box center [358, 216] width 42 height 11
click at [423, 213] on div "0.97" at bounding box center [423, 216] width 42 height 11
drag, startPoint x: 429, startPoint y: 212, endPoint x: 368, endPoint y: 215, distance: 61.1
click at [368, 215] on div "MAC-CON-PLINTH MAC-CON-PLINTH Concrete Plinth, MSB, 4000x1670x200 4000 1670 200…" at bounding box center [206, 216] width 1269 height 26
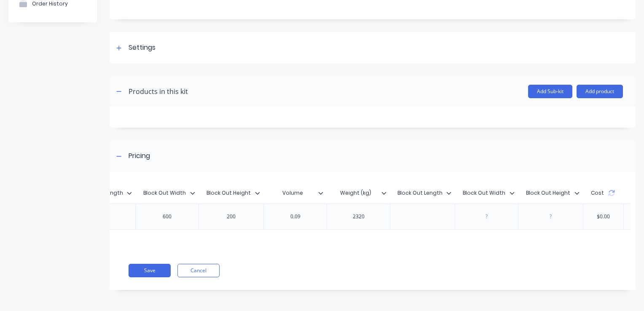
click at [298, 211] on div "0.09" at bounding box center [295, 216] width 42 height 11
drag, startPoint x: 305, startPoint y: 217, endPoint x: 254, endPoint y: 218, distance: 50.2
click at [254, 218] on div "MAC-CON-PLINTH MAC-CON-PLINTH Concrete Plinth, MSB, 4000x1670x200 4000 1670 200…" at bounding box center [206, 216] width 1269 height 26
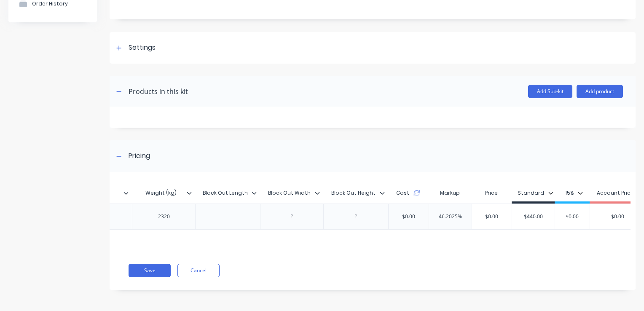
scroll to position [0, 774]
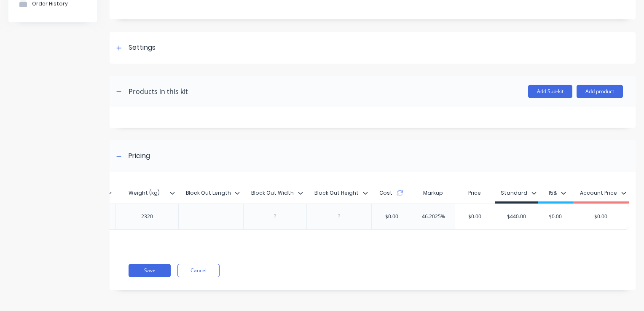
drag, startPoint x: 458, startPoint y: 213, endPoint x: 533, endPoint y: 205, distance: 75.8
type input "2850"
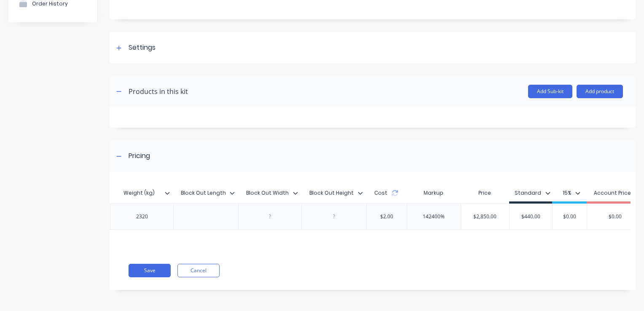
drag, startPoint x: 543, startPoint y: 213, endPoint x: 494, endPoint y: 218, distance: 49.2
click at [393, 216] on div "$2.00" at bounding box center [386, 216] width 27 height 21
type input "2850"
drag, startPoint x: 455, startPoint y: 252, endPoint x: 411, endPoint y: 248, distance: 44.0
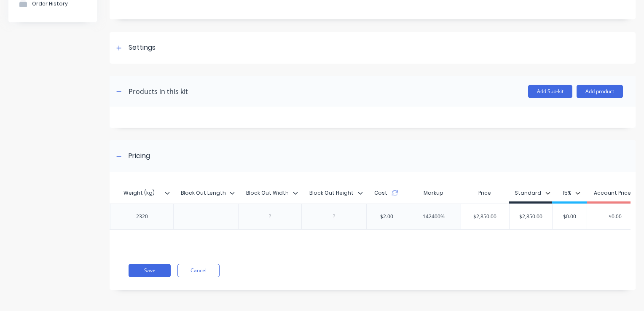
click at [410, 249] on div "MYOB Item # Item # Description Ext. Length Ext. Width Ext. Height Block Out Qty…" at bounding box center [373, 235] width 526 height 110
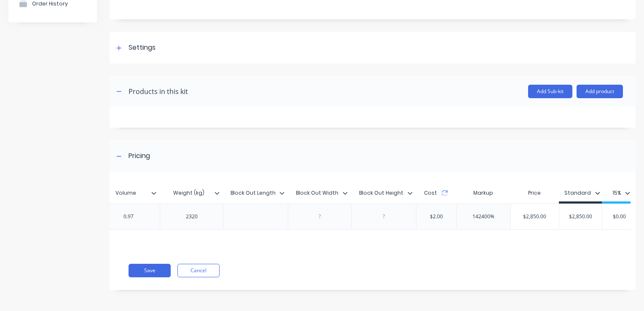
scroll to position [0, 712]
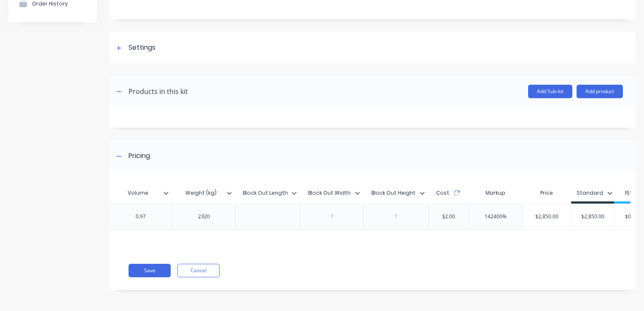
drag, startPoint x: 273, startPoint y: 210, endPoint x: 275, endPoint y: 216, distance: 6.0
click at [275, 212] on div at bounding box center [268, 216] width 42 height 11
type input "142400%"
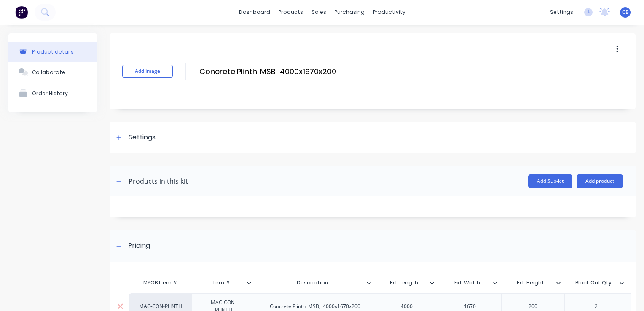
scroll to position [0, 0]
click at [281, 68] on input "Concrete Plinth, MSB, 4000x1670x200" at bounding box center [272, 72] width 149 height 12
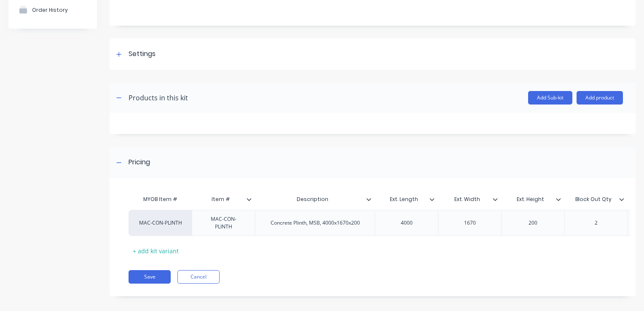
scroll to position [91, 0]
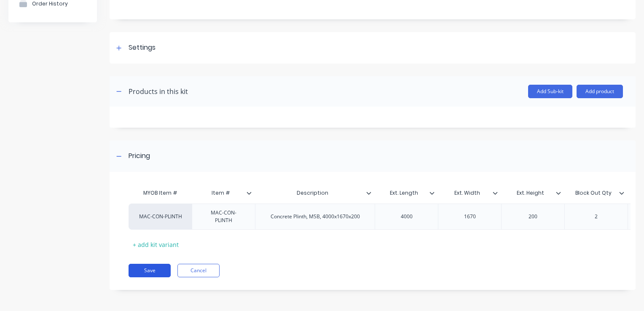
click at [133, 272] on button "Save" at bounding box center [150, 270] width 42 height 13
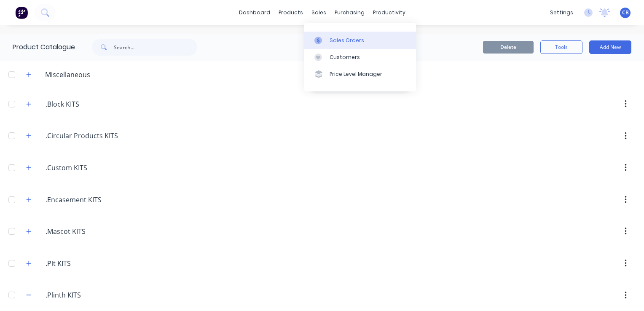
click at [346, 40] on div "Sales Orders" at bounding box center [346, 41] width 35 height 8
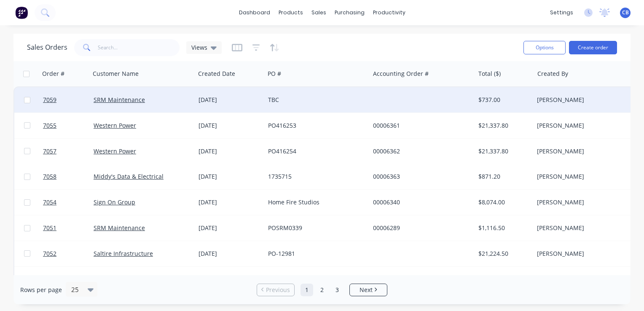
click at [319, 106] on div "TBC" at bounding box center [317, 99] width 105 height 25
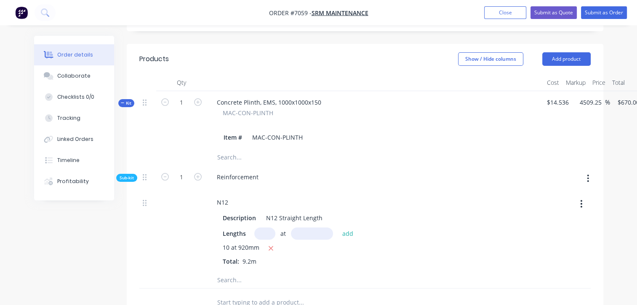
scroll to position [295, 0]
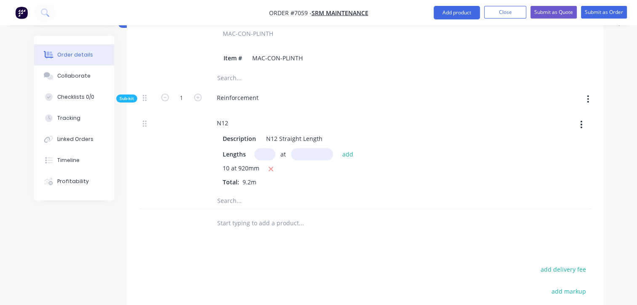
click at [252, 214] on input "text" at bounding box center [301, 222] width 169 height 17
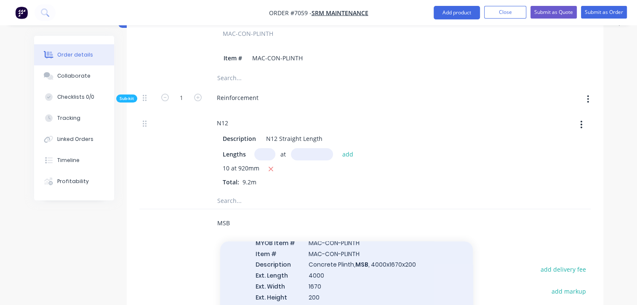
scroll to position [158, 0]
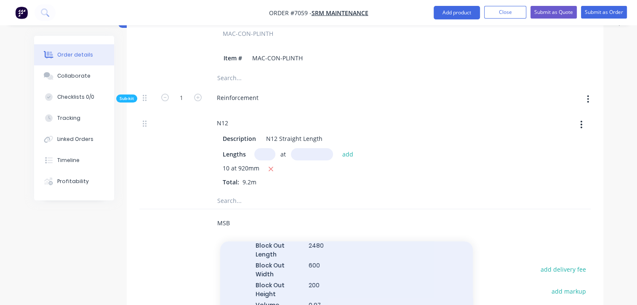
type input "MSB"
click at [378, 278] on div "Concrete Plinth, MSB , 4000x1670x200 MYOB Item # MAC-CON-PLINTH Item # MAC-CON-…" at bounding box center [346, 272] width 253 height 252
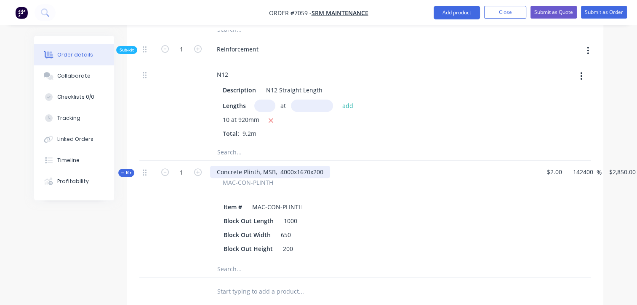
scroll to position [506, 0]
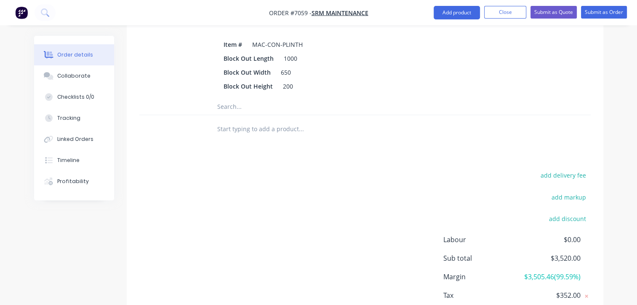
click at [243, 120] on input "text" at bounding box center [301, 128] width 169 height 17
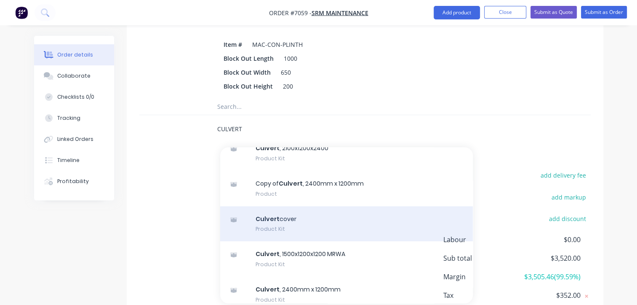
scroll to position [126, 0]
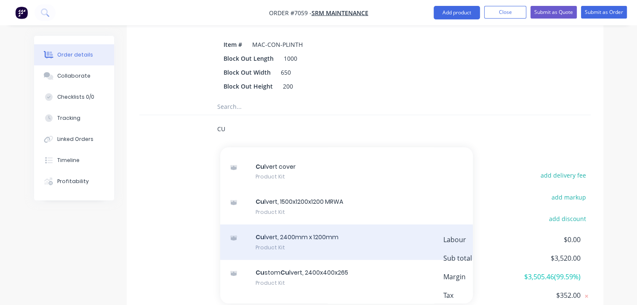
type input "C"
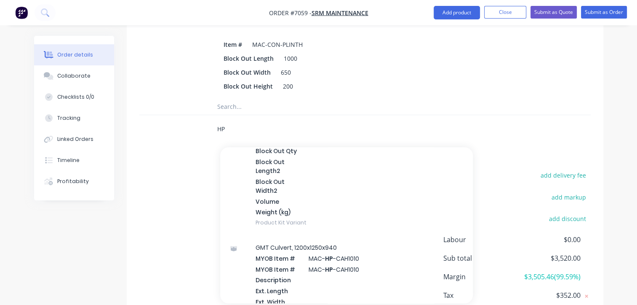
scroll to position [1180, 0]
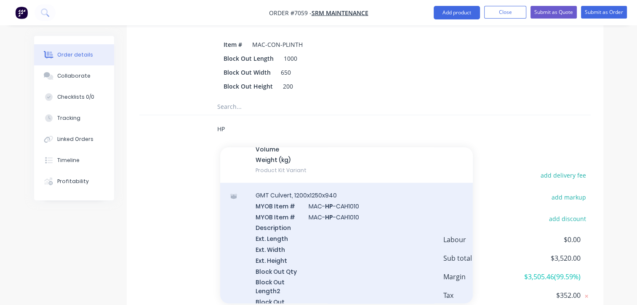
type input "HP"
click at [341, 232] on div "GMT Culvert, 1200x1250x940 MYOB Item # MAC- HP -CAH1010 MYOB Item # MAC- HP -CA…" at bounding box center [346, 268] width 253 height 173
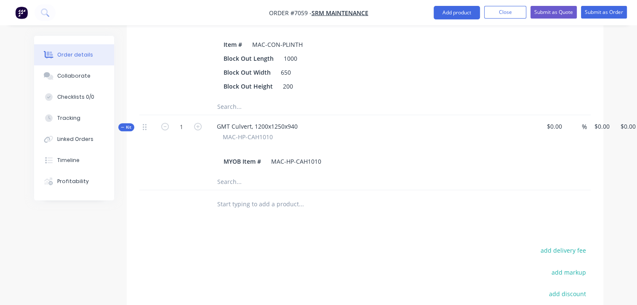
drag, startPoint x: 561, startPoint y: 108, endPoint x: 576, endPoint y: 111, distance: 14.5
click at [561, 115] on div "$0.00" at bounding box center [555, 144] width 22 height 58
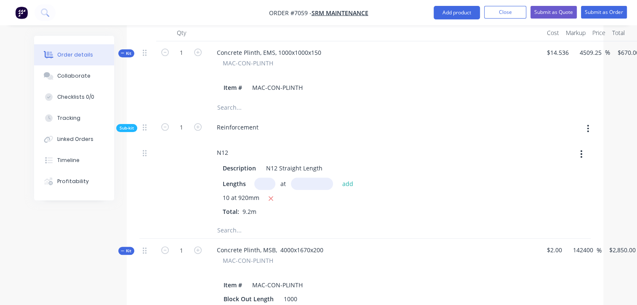
scroll to position [421, 0]
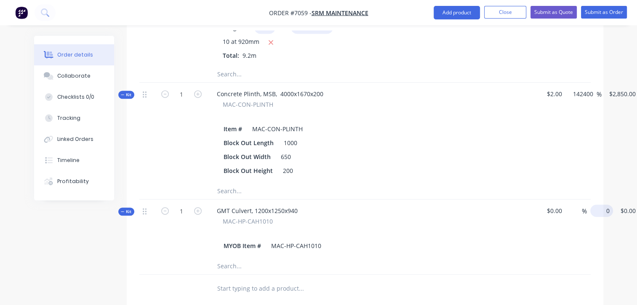
click at [600, 204] on input "0" at bounding box center [603, 210] width 19 height 12
type input "$820.00"
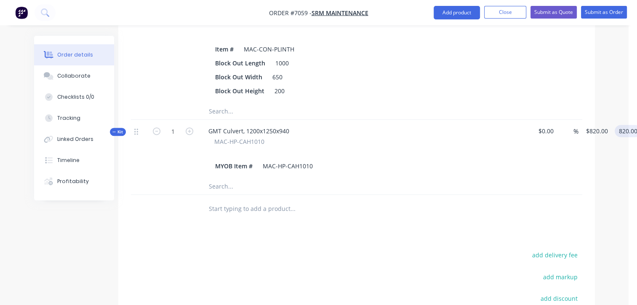
scroll to position [506, 8]
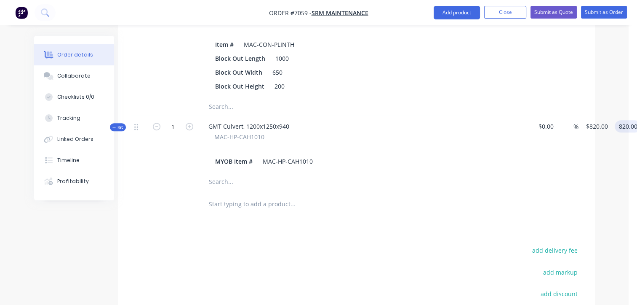
type input "$820.00"
click at [276, 195] on input "text" at bounding box center [293, 203] width 169 height 17
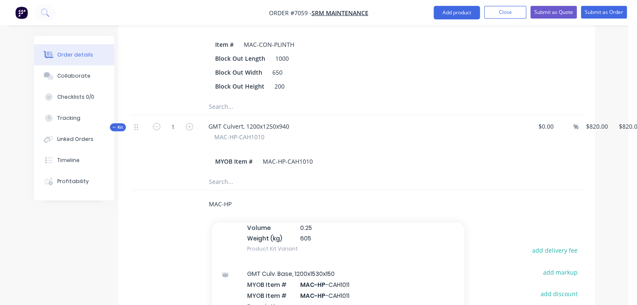
scroll to position [548, 0]
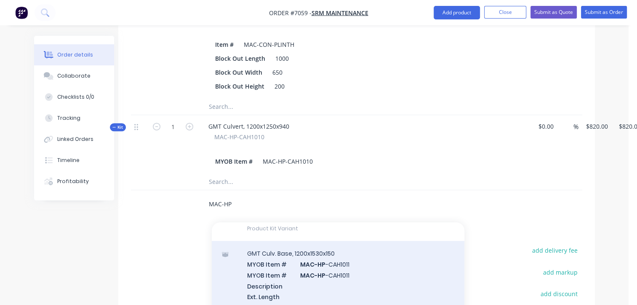
type input "MAC-HP"
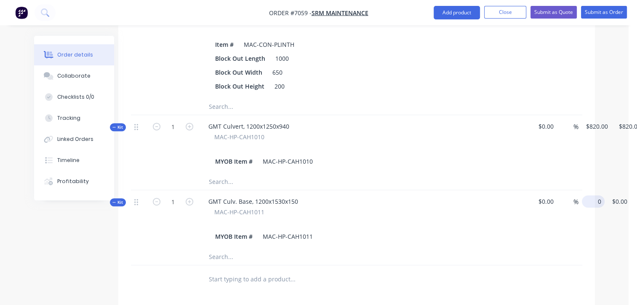
click at [583, 190] on div "Kit 1 GMT Culv. Base, 1200x1530x150 MAC-HP-CAH1011 MYOB Item # MAC-HP-CAH1011 $…" at bounding box center [357, 219] width 452 height 58
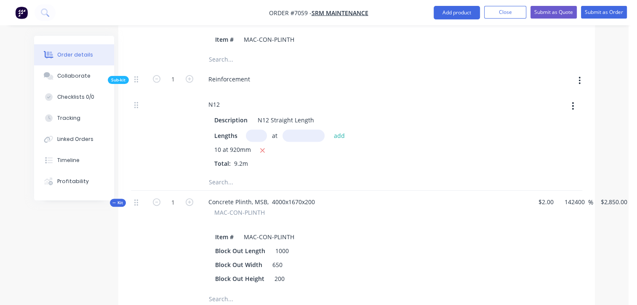
scroll to position [295, 8]
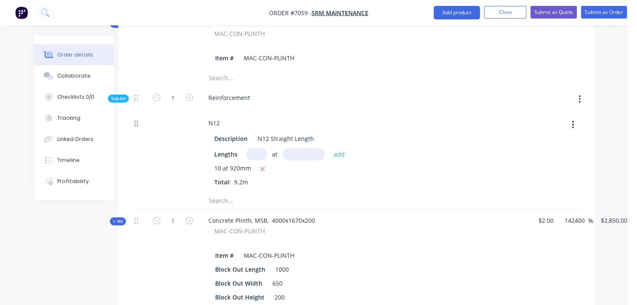
click at [136, 120] on icon at bounding box center [136, 124] width 4 height 8
type input "$477.00"
drag, startPoint x: 137, startPoint y: 99, endPoint x: 129, endPoint y: 133, distance: 35.1
click at [129, 133] on div "Qty Cost Markup Price Total Kit 1 Concrete Plinth, EMS, 1000x1000x150 MAC-CON-P…" at bounding box center [356, 249] width 477 height 509
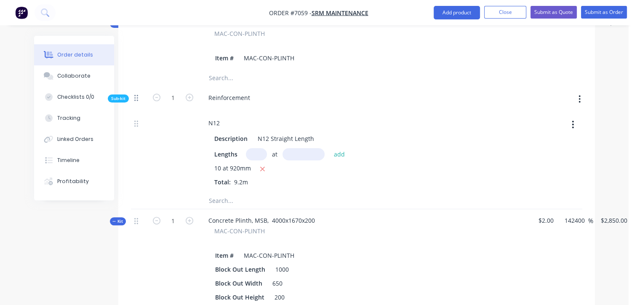
click at [135, 94] on icon at bounding box center [136, 98] width 4 height 8
click at [121, 95] on span "Sub-kit" at bounding box center [118, 98] width 14 height 6
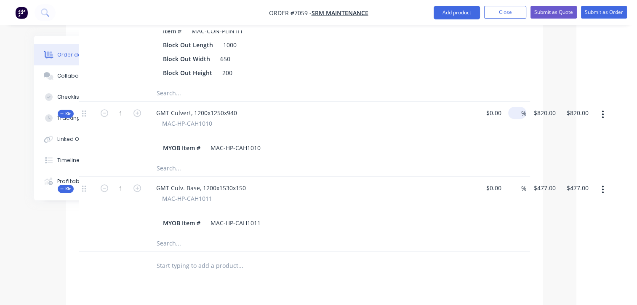
scroll to position [586, 61]
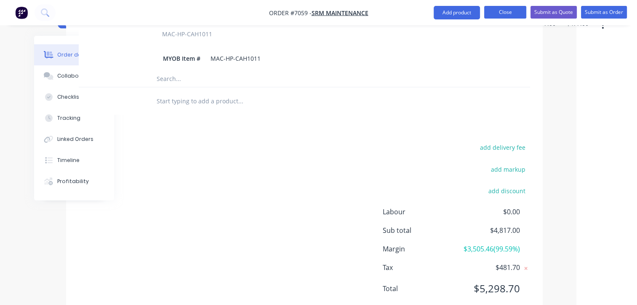
click at [507, 15] on button "Close" at bounding box center [506, 12] width 42 height 13
